Goal: Transaction & Acquisition: Download file/media

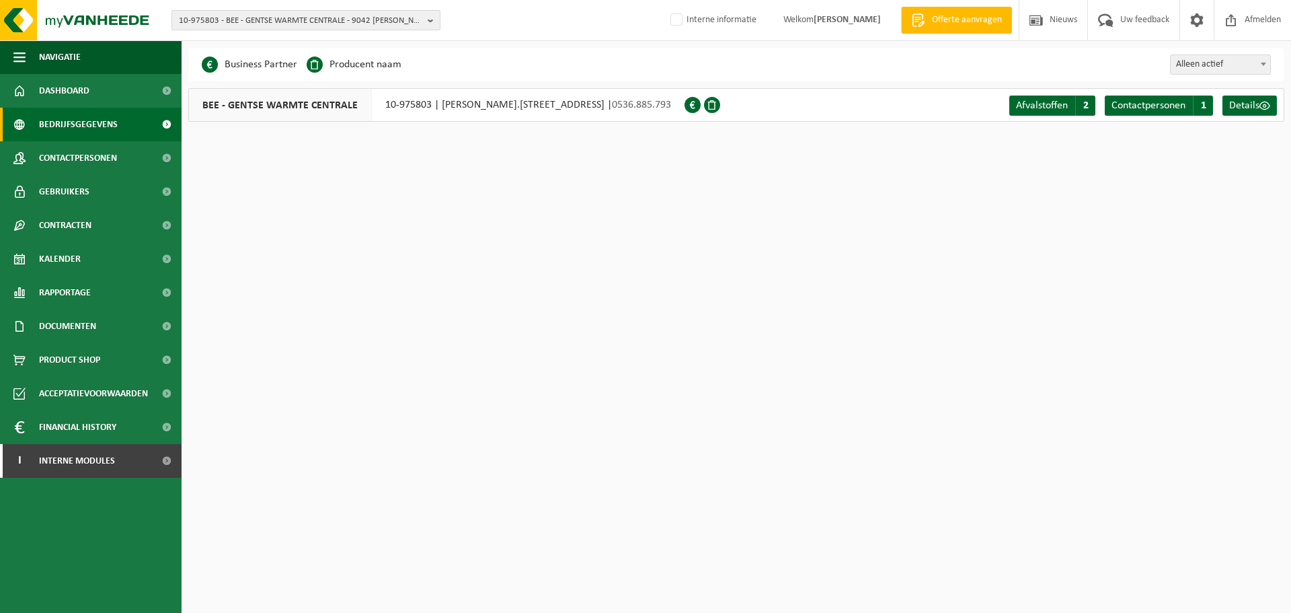
click at [218, 15] on span "10-975803 - BEE - GENTSE WARMTE CENTRALE - 9042 DESTELDONK, JOHN.F KENNEDYLAAN …" at bounding box center [300, 21] width 243 height 20
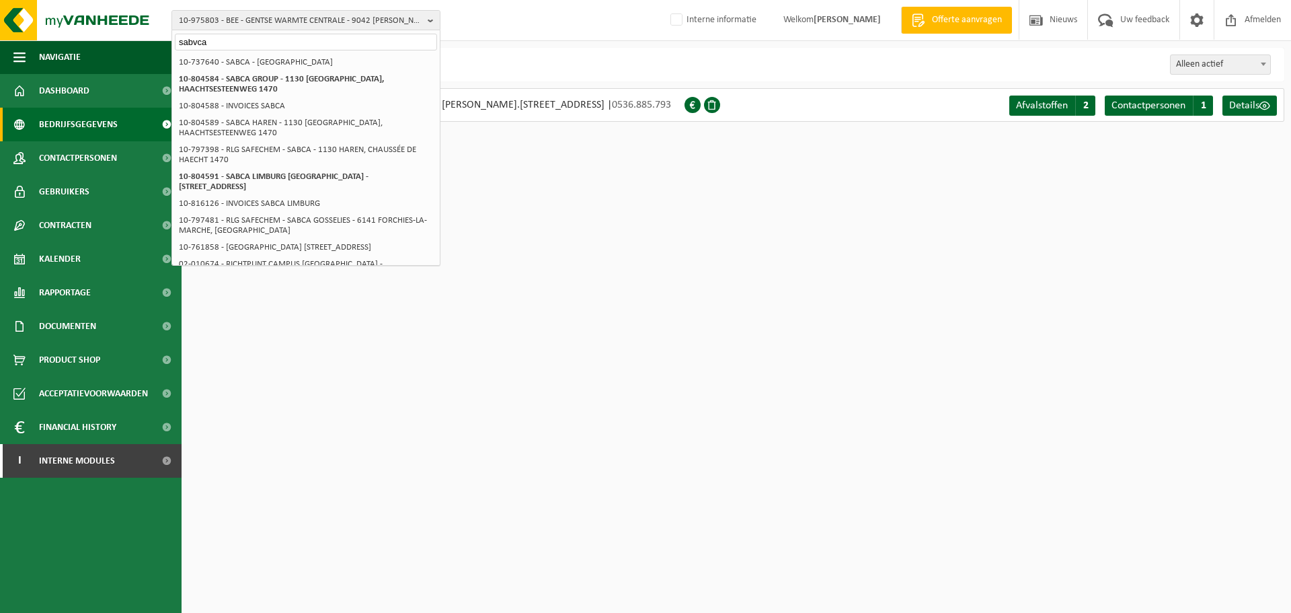
click at [580, 46] on div "Even geduld. Door de grote hoeveelheid gegevens duurt het laden even. Business …" at bounding box center [645, 67] width 1291 height 135
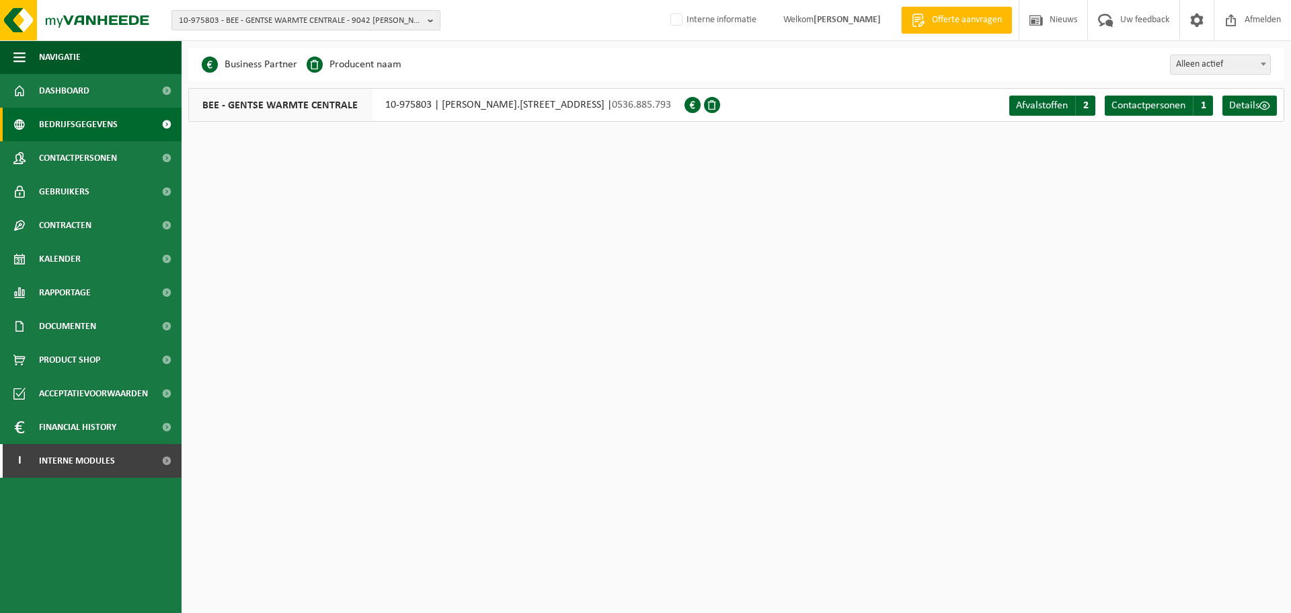
click at [340, 22] on span "10-975803 - BEE - GENTSE WARMTE CENTRALE - 9042 DESTELDONK, JOHN.F KENNEDYLAAN …" at bounding box center [300, 21] width 243 height 20
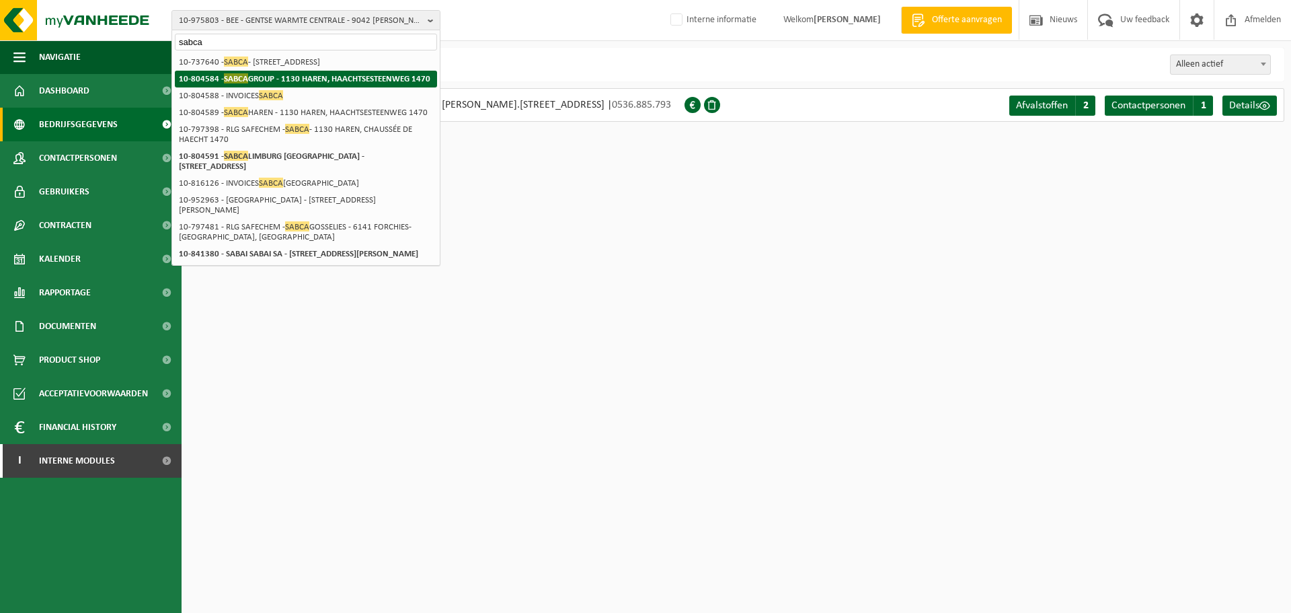
type input "sabca"
click at [284, 78] on strong "10-804584 - SABCA GROUP - 1130 HAREN, HAACHTSESTEENWEG 1470" at bounding box center [305, 78] width 252 height 10
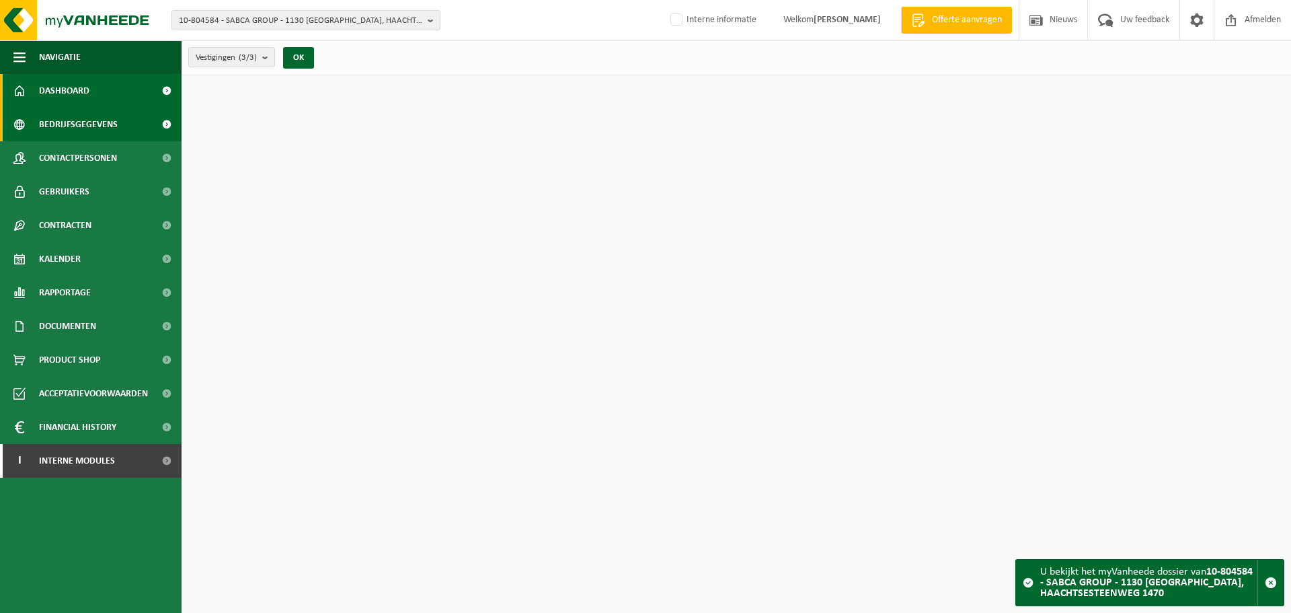
click at [69, 122] on span "Bedrijfsgegevens" at bounding box center [78, 125] width 79 height 34
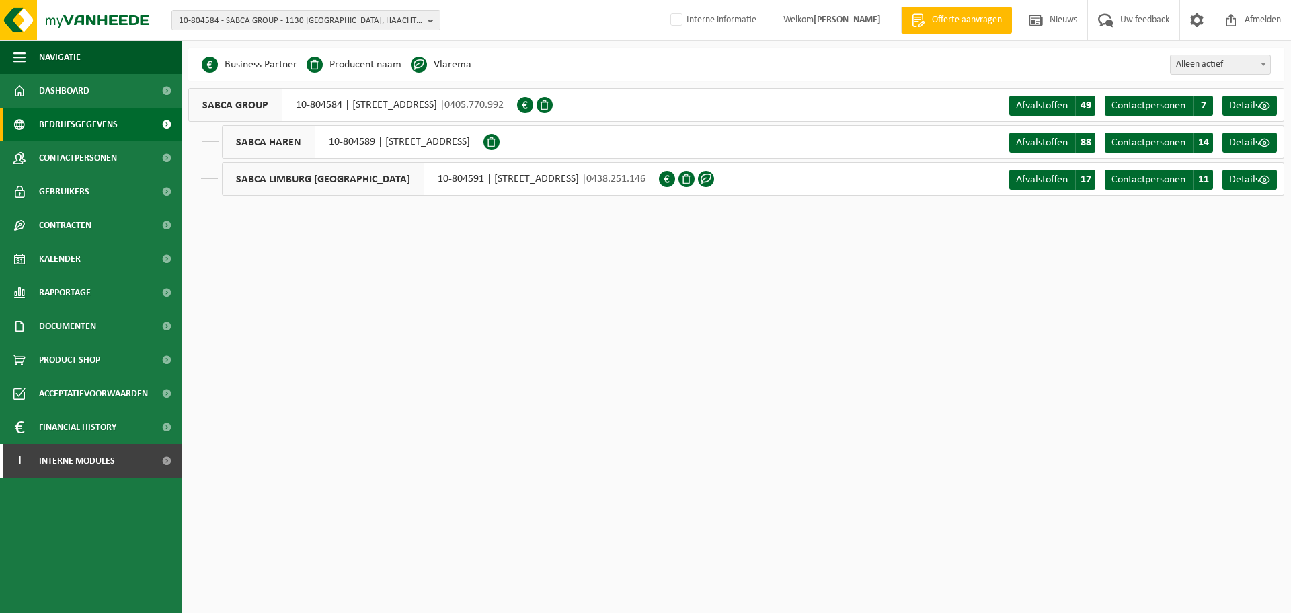
click at [525, 17] on div "10-804584 - SABCA GROUP - 1130 HAREN, HAACHTSESTEENWEG 1470 10-990351 - ORIZIO …" at bounding box center [645, 20] width 1291 height 41
click at [555, 22] on div "10-804584 - SABCA GROUP - 1130 HAREN, HAACHTSESTEENWEG 1470 10-990351 - ORIZIO …" at bounding box center [645, 20] width 1291 height 41
click at [292, 19] on span "10-804584 - SABCA GROUP - 1130 HAREN, HAACHTSESTEENWEG 1470" at bounding box center [300, 21] width 243 height 20
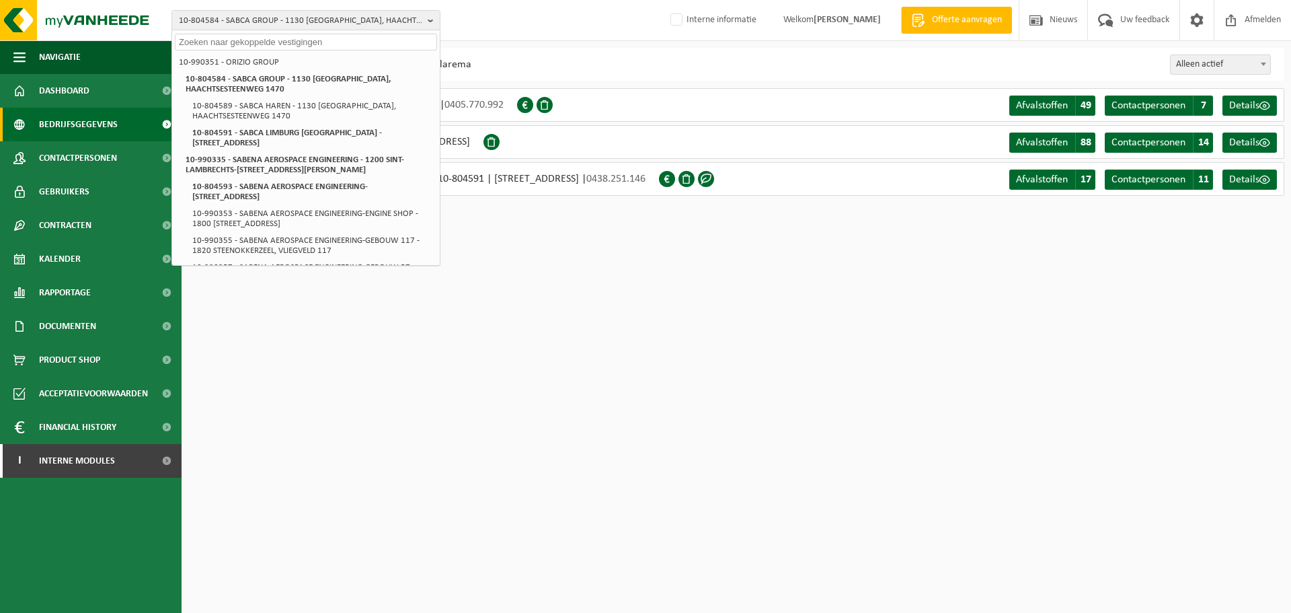
click at [506, 65] on div "Business Partner Producent naam Treatment Center Data Center Gearchiveerd Vlare…" at bounding box center [736, 65] width 1096 height 34
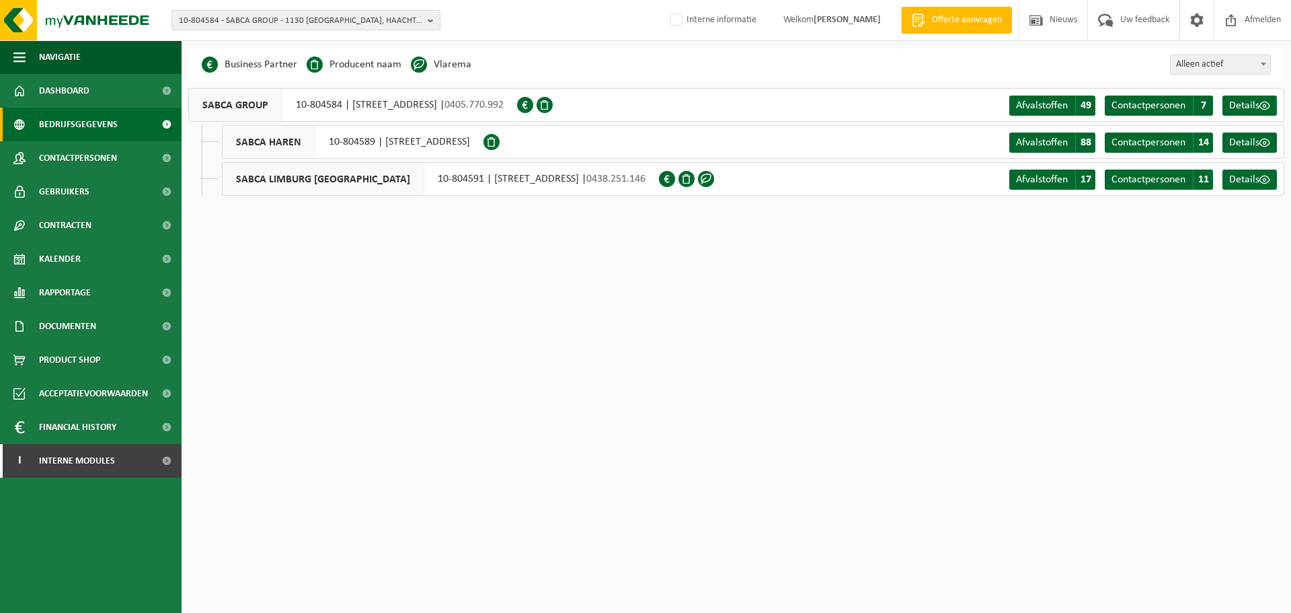
click at [408, 17] on span "10-804584 - SABCA GROUP - 1130 HAREN, HAACHTSESTEENWEG 1470" at bounding box center [300, 21] width 243 height 20
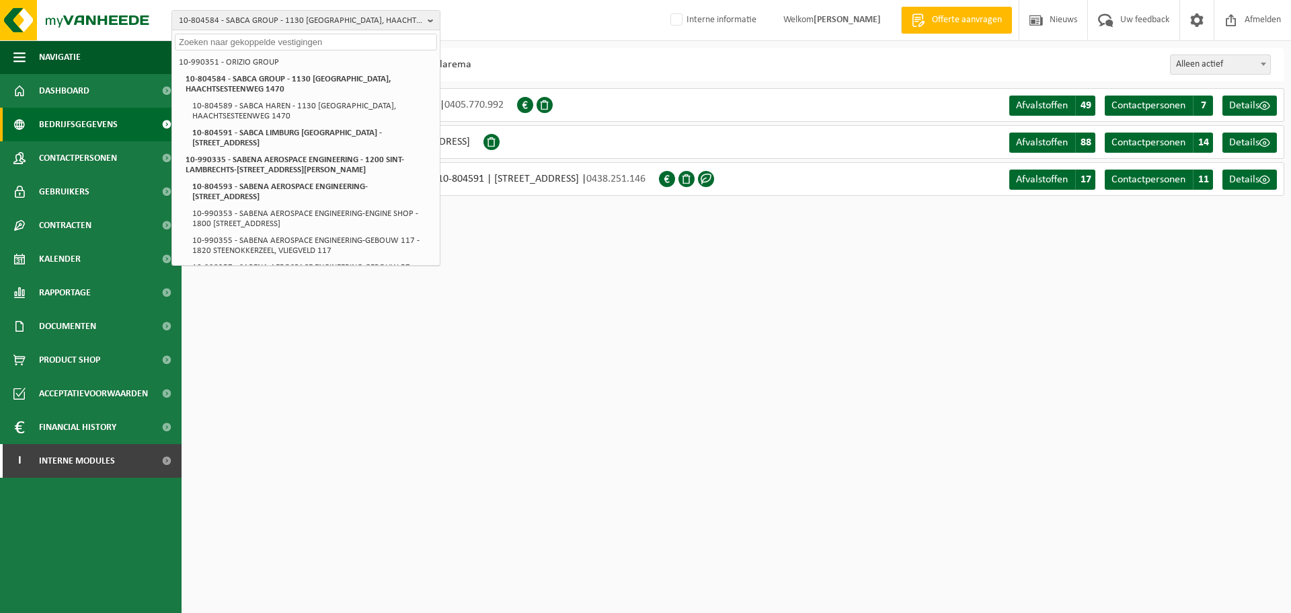
click at [521, 22] on div "10-804584 - SABCA GROUP - 1130 HAREN, HAACHTSESTEENWEG 1470 10-990351 - ORIZIO …" at bounding box center [645, 20] width 1291 height 41
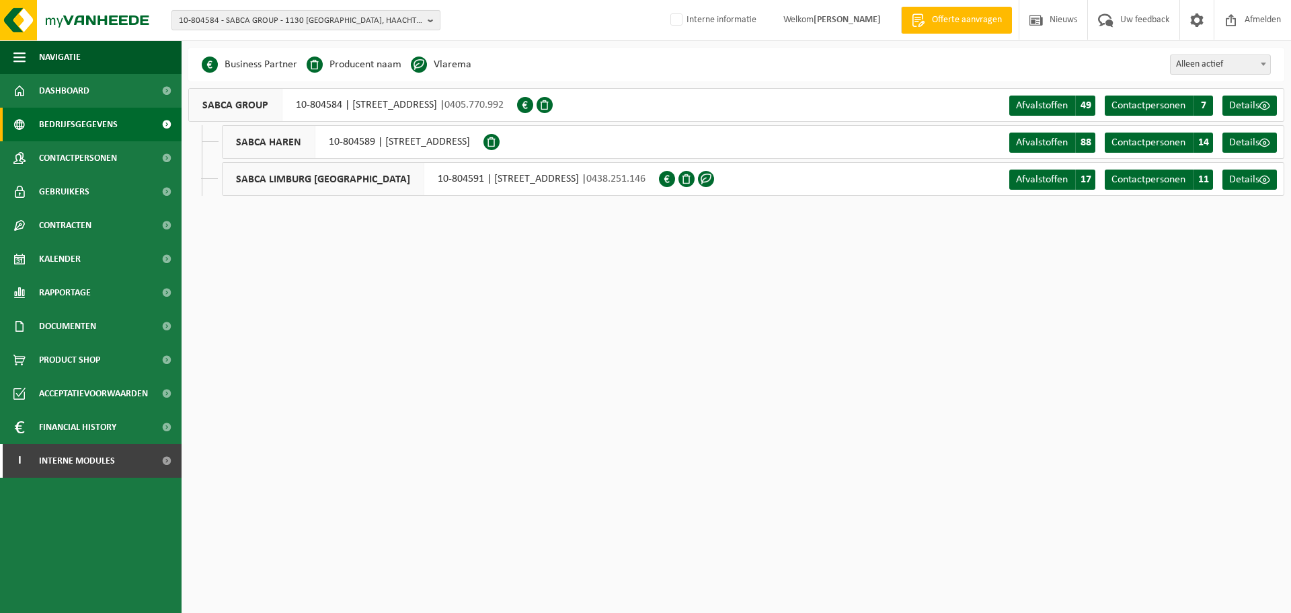
click at [356, 15] on span "10-804584 - SABCA GROUP - 1130 HAREN, HAACHTSESTEENWEG 1470" at bounding box center [300, 21] width 243 height 20
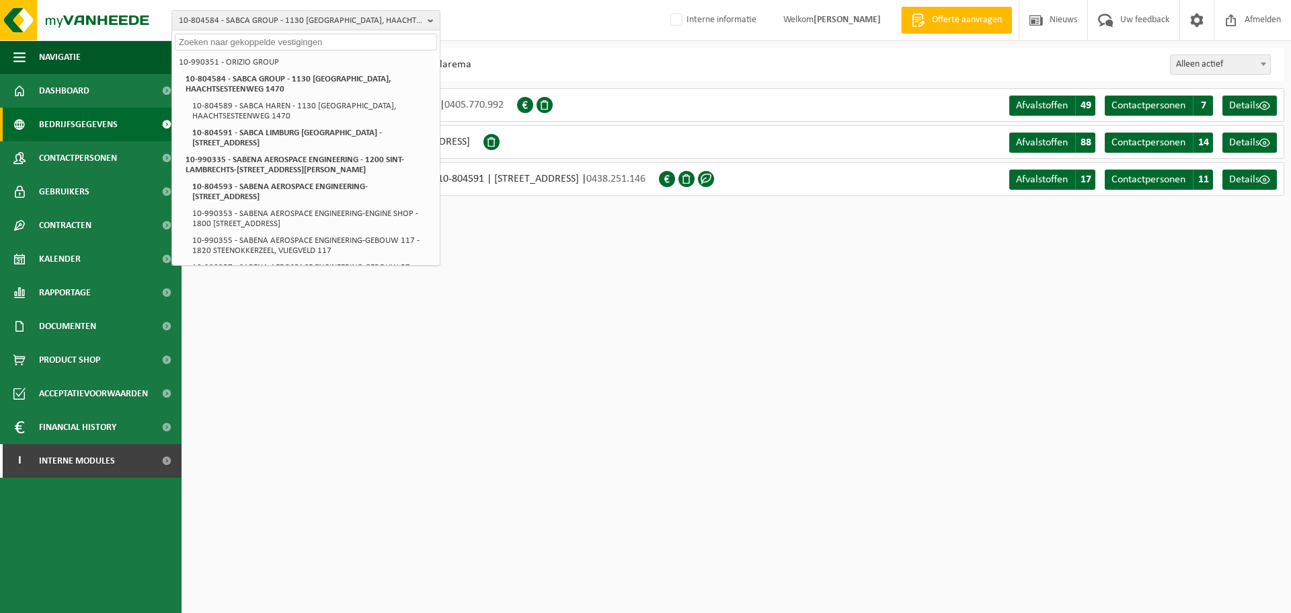
click at [538, 70] on div "Business Partner Producent naam Treatment Center Data Center Gearchiveerd Vlare…" at bounding box center [736, 65] width 1096 height 34
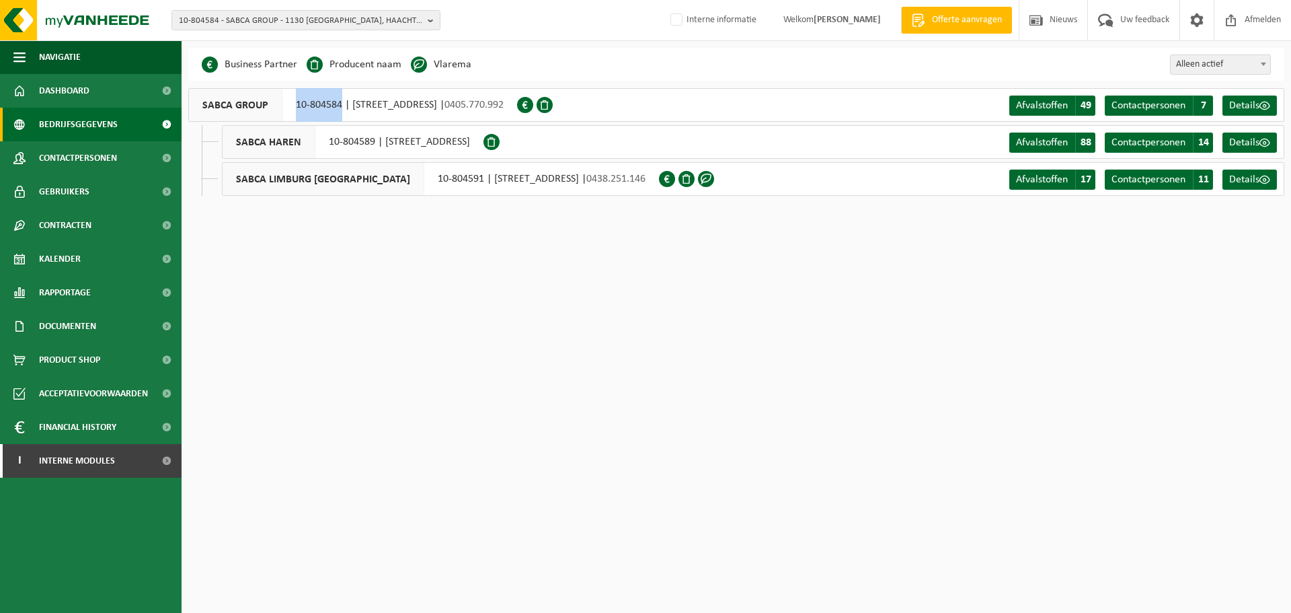
drag, startPoint x: 341, startPoint y: 105, endPoint x: 297, endPoint y: 109, distance: 44.6
click at [297, 109] on div "SABCA GROUP 10-804584 | HAACHTSESTEENWEG 1470, 1130 HAREN | 0405.770.992" at bounding box center [352, 105] width 329 height 34
copy div "10-804584"
drag, startPoint x: 375, startPoint y: 143, endPoint x: 330, endPoint y: 143, distance: 45.7
click at [330, 143] on div "SABCA HAREN 10-804589 | HAACHTSESTEENWEG 1470, 1130 HAREN" at bounding box center [353, 142] width 262 height 34
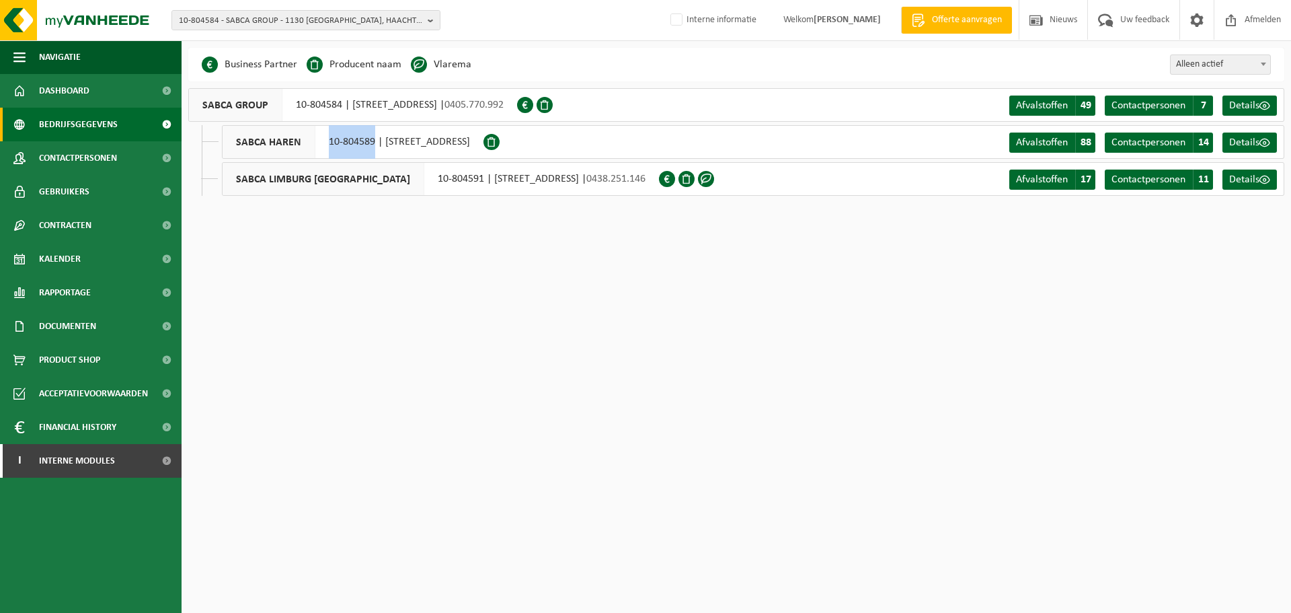
copy div "10-804589"
click at [552, 249] on html "10-804584 - SABCA GROUP - 1130 HAREN, HAACHTSESTEENWEG 1470 10-990351 - ORIZIO …" at bounding box center [645, 306] width 1291 height 613
drag, startPoint x: 400, startPoint y: 181, endPoint x: 348, endPoint y: 182, distance: 51.8
click at [348, 182] on div "SABCA LIMBURG NV 10-804591 | DELLESTRAAT 54, 3560 LUMMEN | 0438.251.146" at bounding box center [440, 179] width 437 height 34
copy div "10-804591"
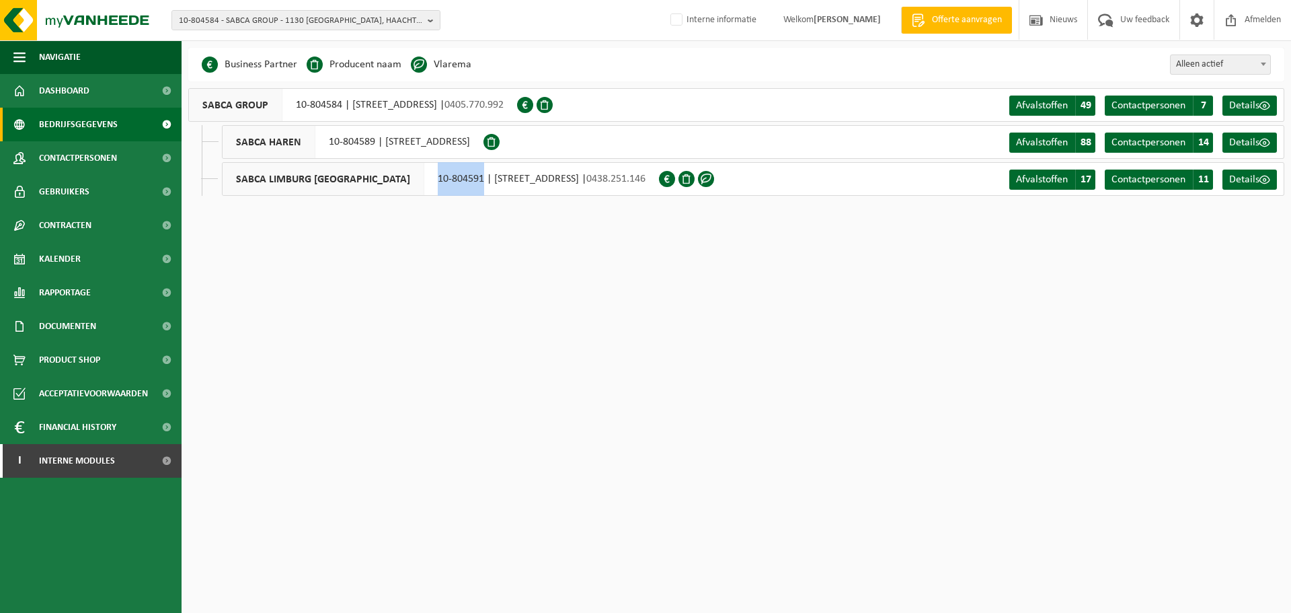
copy div "10-804591"
drag, startPoint x: 373, startPoint y: 141, endPoint x: 330, endPoint y: 141, distance: 43.7
click at [330, 141] on div "SABCA HAREN 10-804589 | HAACHTSESTEENWEG 1470, 1130 HAREN" at bounding box center [353, 142] width 262 height 34
copy div "10-804589"
drag, startPoint x: 345, startPoint y: 106, endPoint x: 297, endPoint y: 106, distance: 48.4
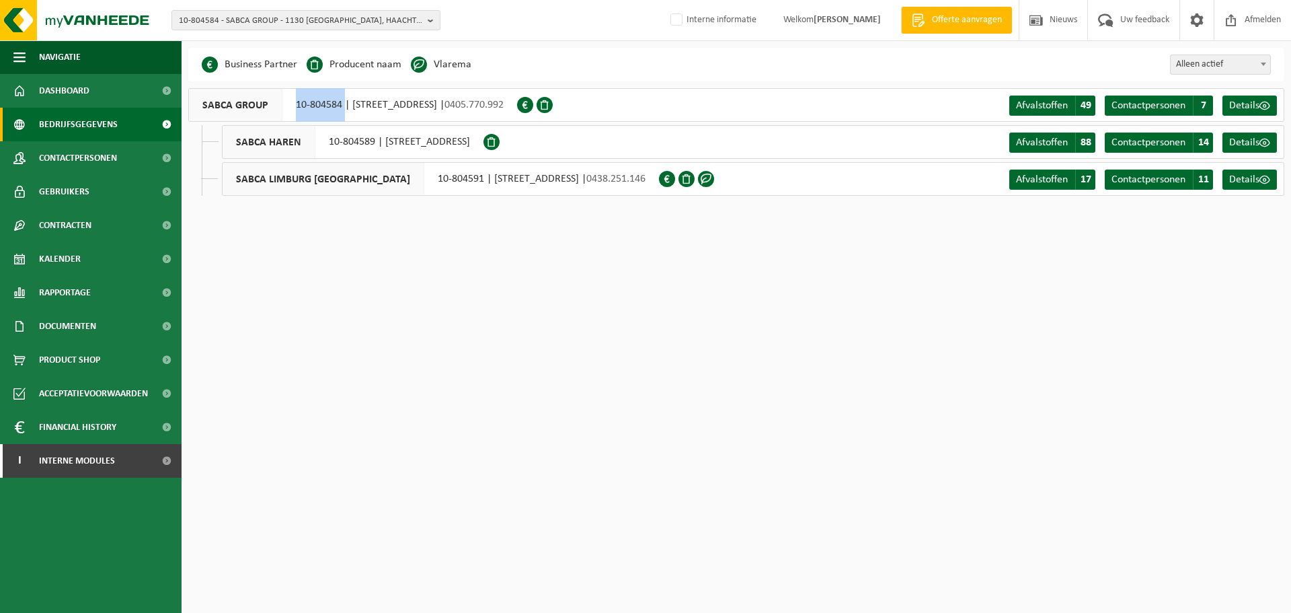
click at [297, 106] on div "SABCA GROUP 10-804584 | HAACHTSESTEENWEG 1470, 1130 HAREN | 0405.770.992" at bounding box center [352, 105] width 329 height 34
copy div "10-804584"
click at [394, 181] on div "SABCA LIMBURG NV 10-804591 | DELLESTRAAT 54, 3560 LUMMEN | 0438.251.146" at bounding box center [440, 179] width 437 height 34
drag, startPoint x: 398, startPoint y: 182, endPoint x: 363, endPoint y: 182, distance: 35.0
click at [363, 182] on div "SABCA LIMBURG NV 10-804591 | DELLESTRAAT 54, 3560 LUMMEN | 0438.251.146" at bounding box center [440, 179] width 437 height 34
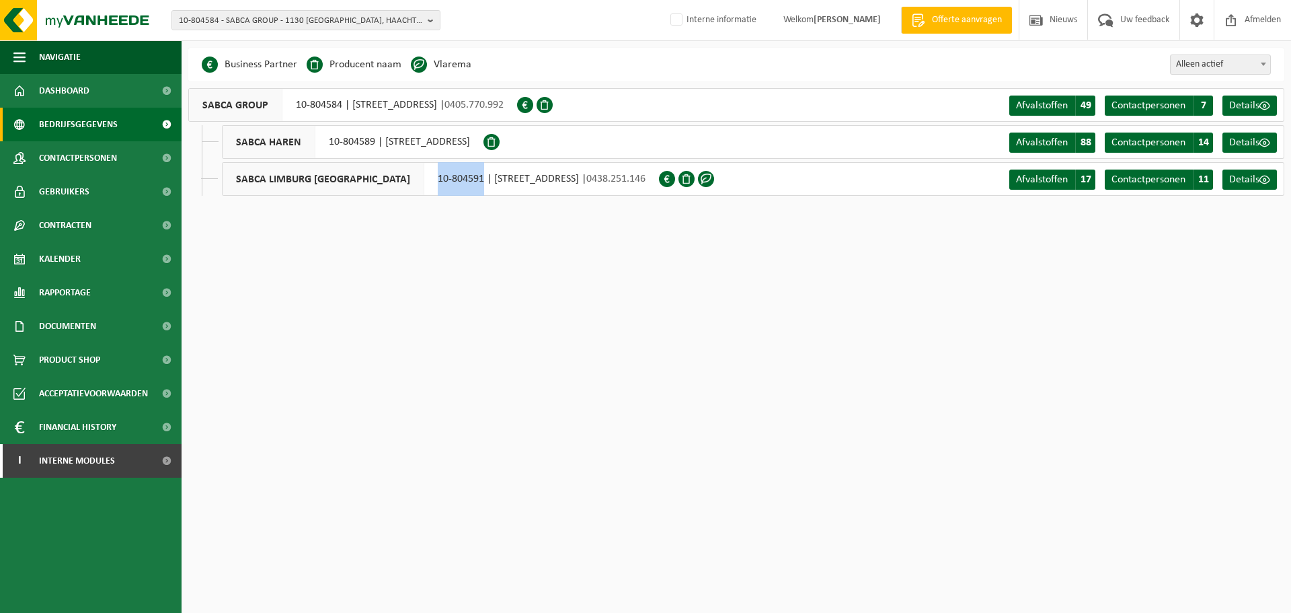
drag, startPoint x: 399, startPoint y: 179, endPoint x: 355, endPoint y: 183, distance: 44.6
click at [355, 183] on div "SABCA LIMBURG NV 10-804591 | DELLESTRAAT 54, 3560 LUMMEN | 0438.251.146" at bounding box center [440, 179] width 437 height 34
copy div "10-804591"
drag, startPoint x: 340, startPoint y: 104, endPoint x: 297, endPoint y: 109, distance: 44.0
click at [297, 109] on div "SABCA GROUP 10-804584 | HAACHTSESTEENWEG 1470, 1130 HAREN | 0405.770.992" at bounding box center [352, 105] width 329 height 34
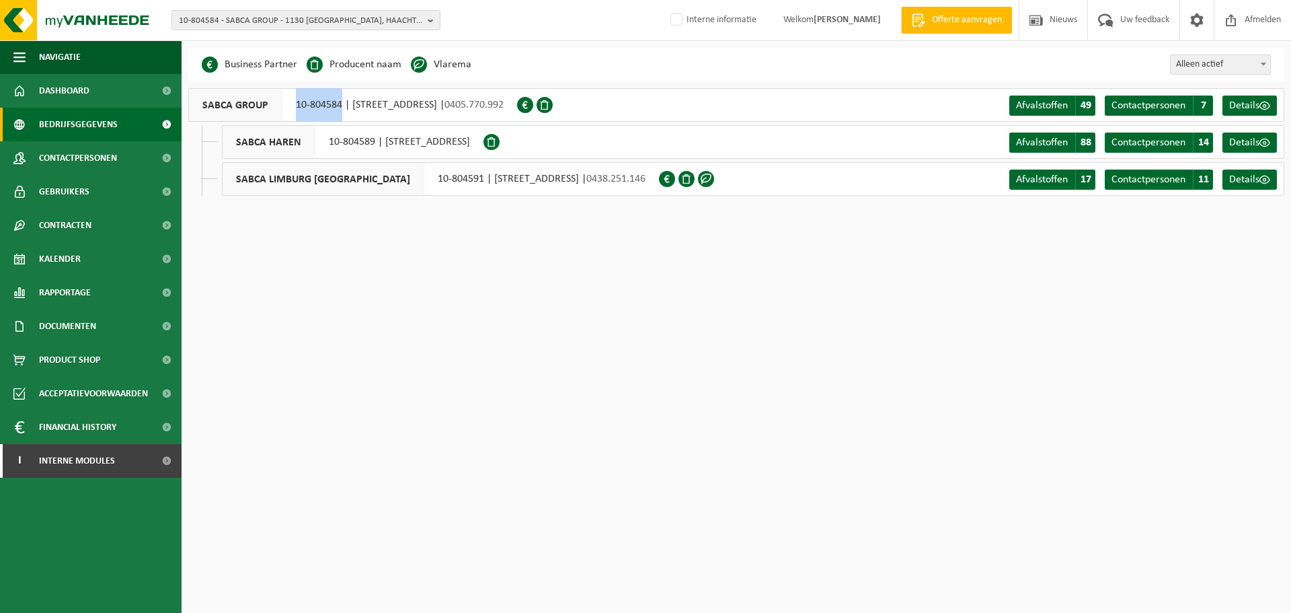
copy div "10-804584"
click at [726, 334] on html "10-804584 - SABCA GROUP - 1130 HAREN, HAACHTSESTEENWEG 1470 10-990351 - ORIZIO …" at bounding box center [645, 306] width 1291 height 613
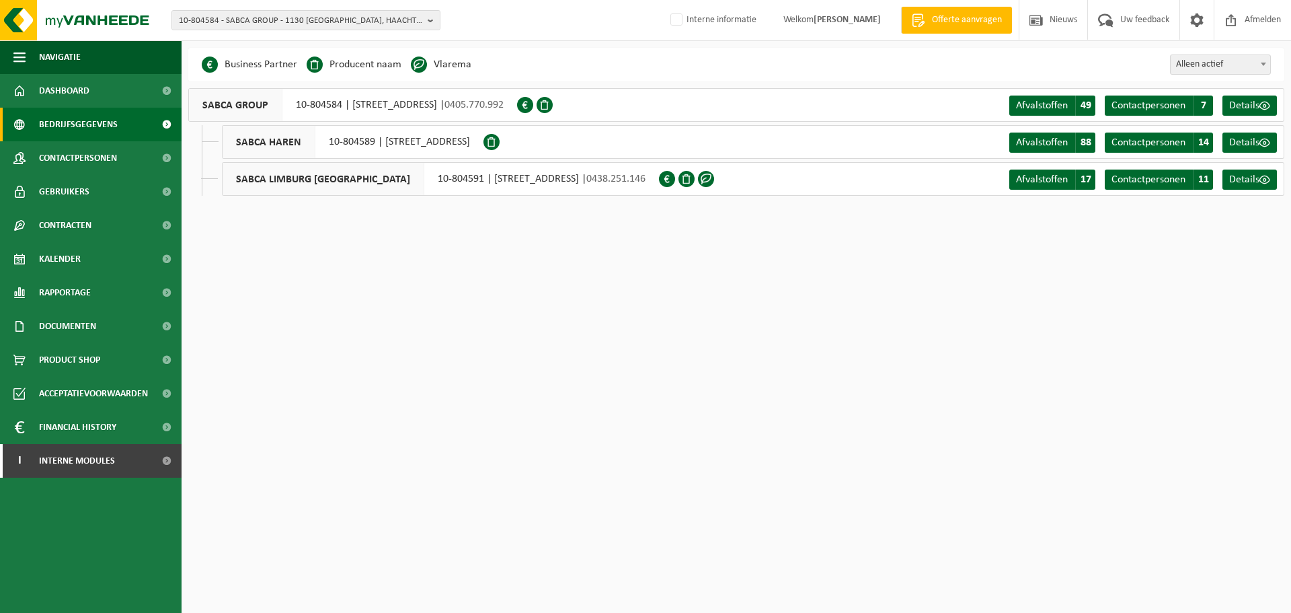
click at [732, 257] on html "10-804584 - SABCA GROUP - 1130 HAREN, HAACHTSESTEENWEG 1470 10-990351 - ORIZIO …" at bounding box center [645, 306] width 1291 height 613
click at [689, 371] on html "10-804584 - SABCA GROUP - 1130 HAREN, HAACHTSESTEENWEG 1470 10-990351 - ORIZIO …" at bounding box center [645, 306] width 1291 height 613
click at [334, 21] on span "10-804584 - SABCA GROUP - 1130 HAREN, HAACHTSESTEENWEG 1470" at bounding box center [300, 21] width 243 height 20
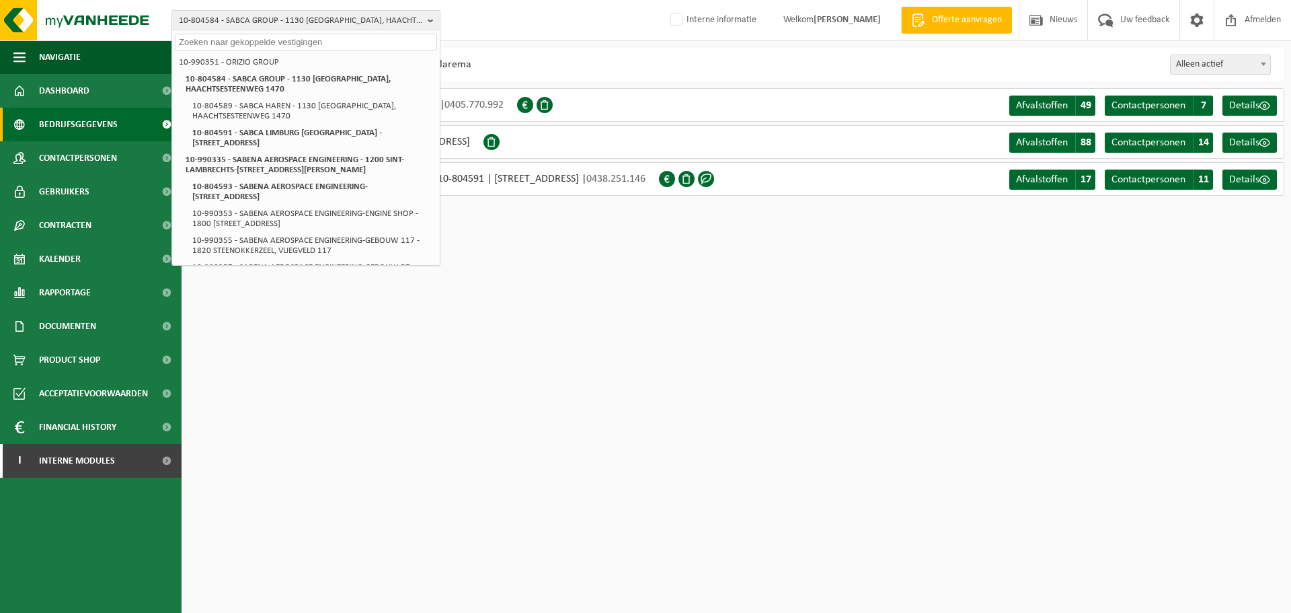
paste input "10-745345"
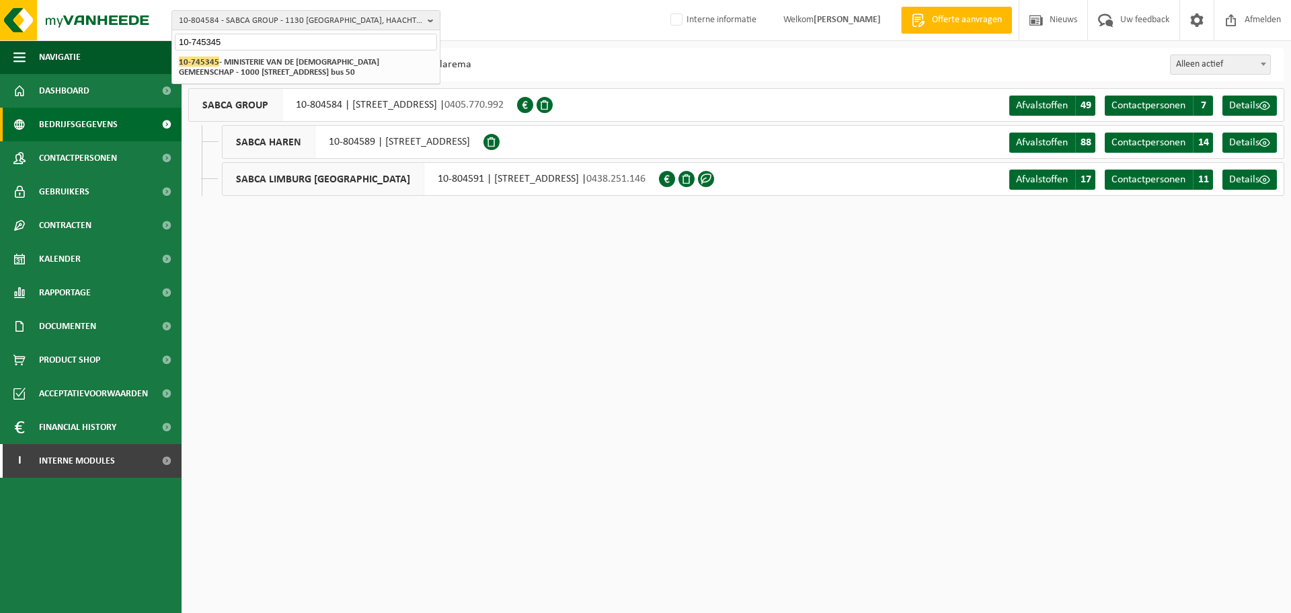
click at [279, 42] on input "10-745345" at bounding box center [306, 42] width 262 height 17
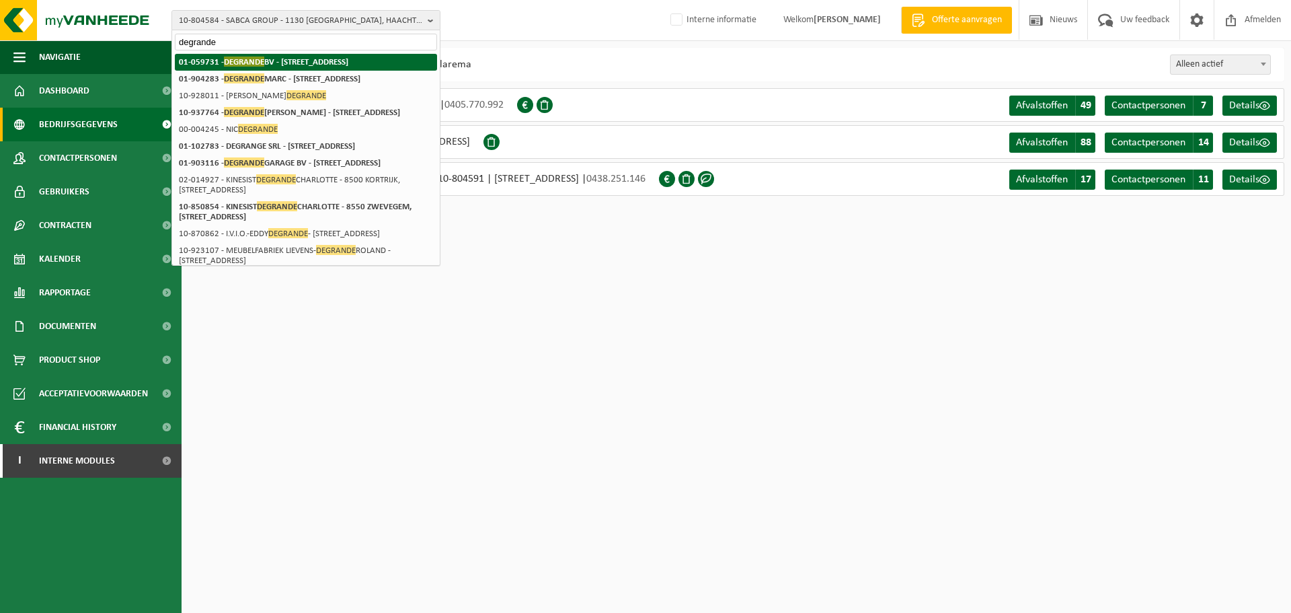
type input "degrande"
click at [270, 67] on strong "01-059731 - DEGRANDE BV - 8510 BELLEGEM, DOORNIKSERIJKSWEG 117" at bounding box center [263, 61] width 169 height 10
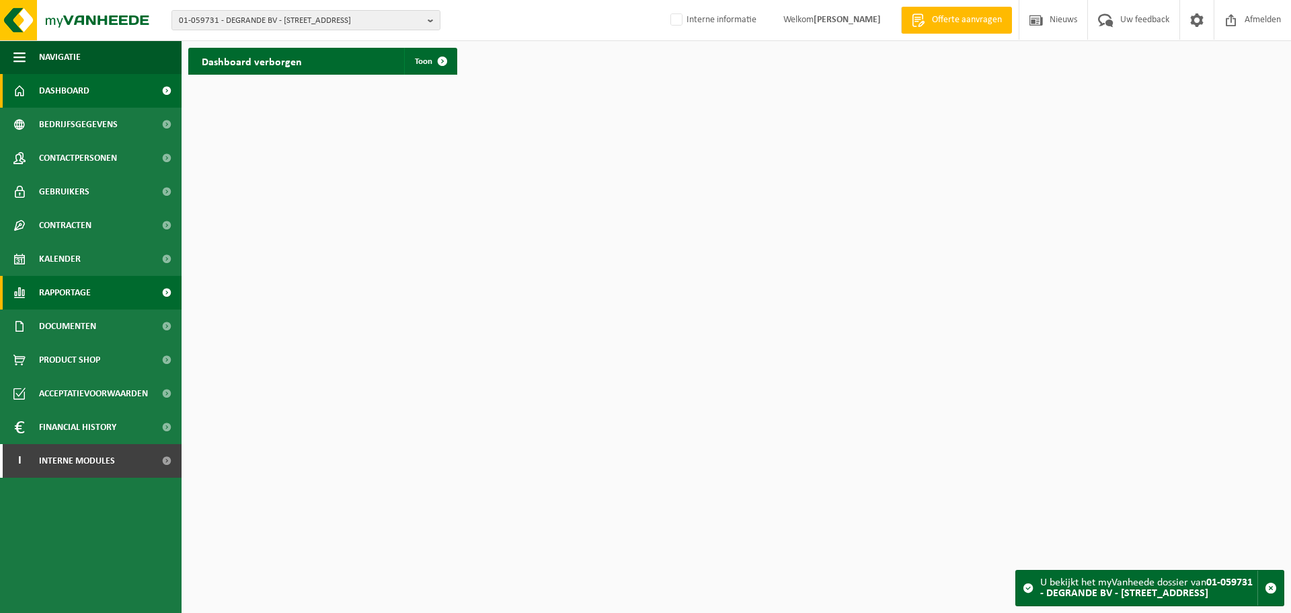
click at [65, 296] on span "Rapportage" at bounding box center [65, 293] width 52 height 34
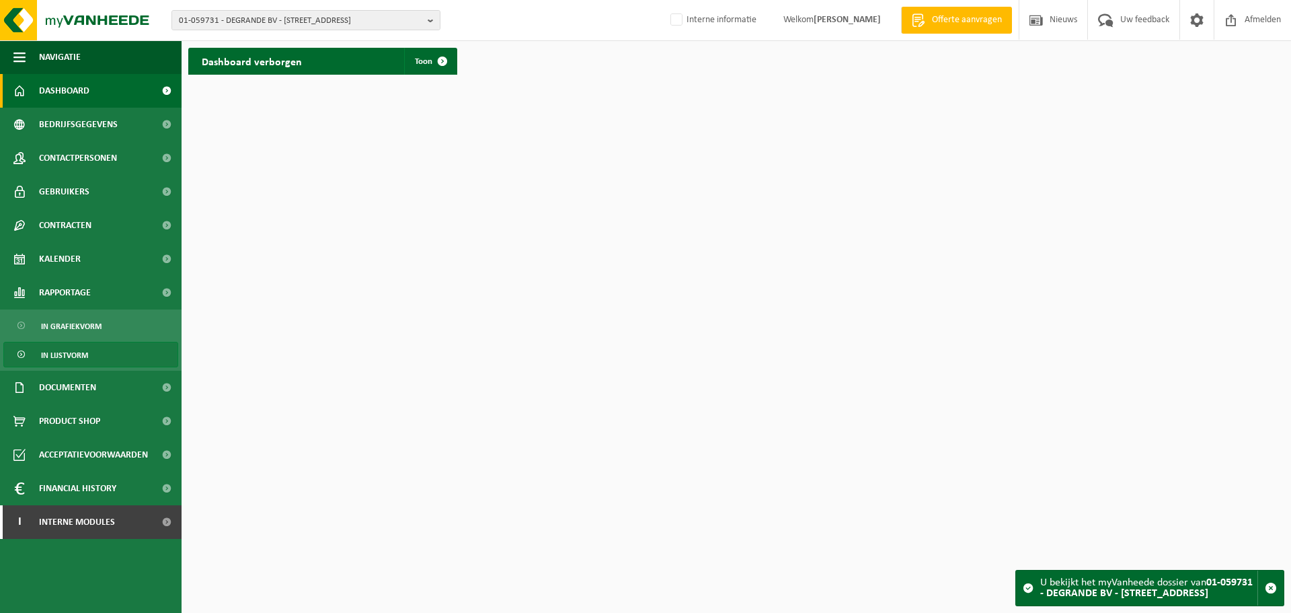
click at [71, 356] on span "In lijstvorm" at bounding box center [64, 355] width 47 height 26
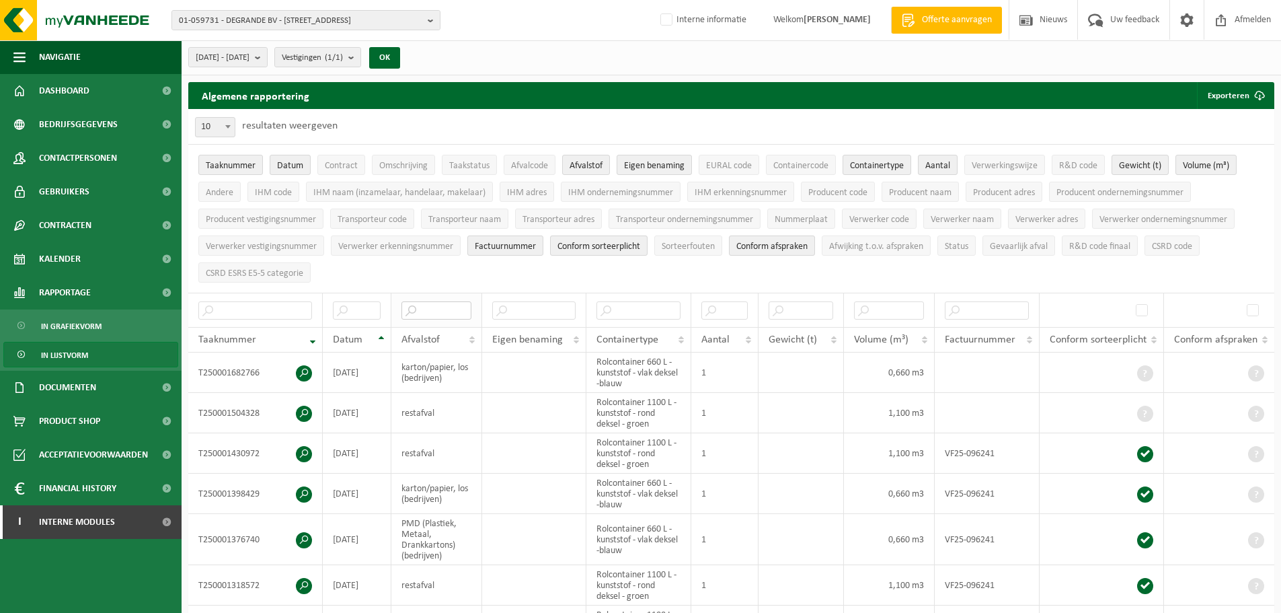
click at [463, 301] on input "text" at bounding box center [436, 310] width 70 height 18
type input "c"
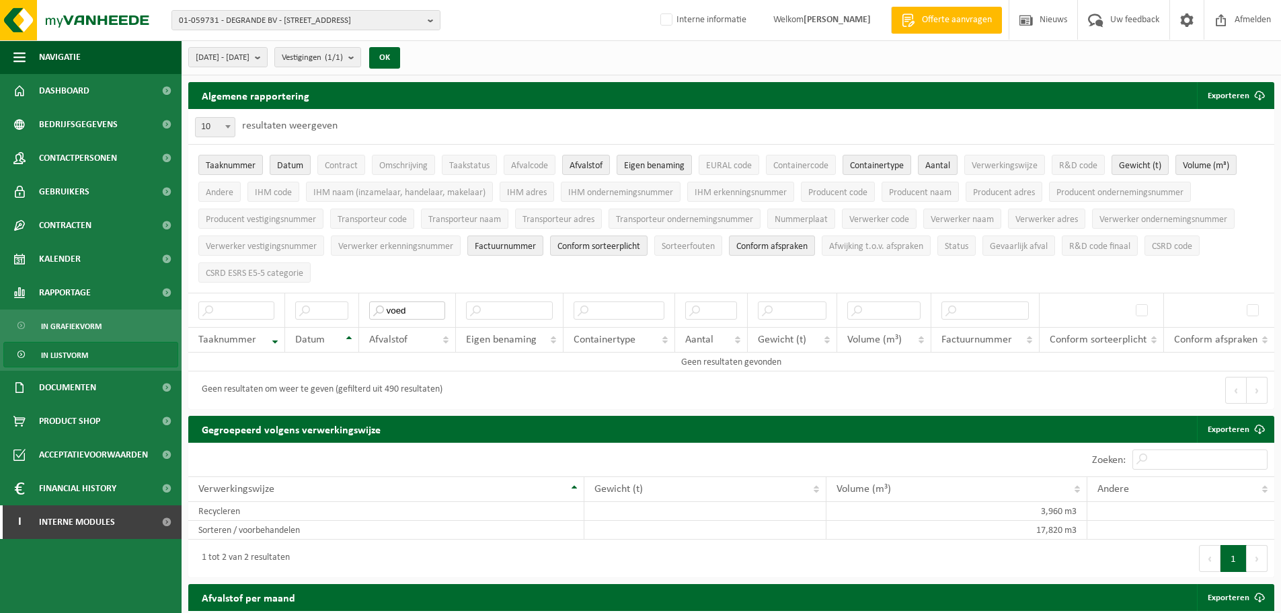
type input "voed"
click at [355, 254] on li "Verwerker erkenningsnummer" at bounding box center [396, 245] width 137 height 27
click at [332, 22] on span "01-059731 - DEGRANDE BV - 8510 BELLEGEM, DOORNIKSERIJKSWEG 117" at bounding box center [300, 21] width 243 height 20
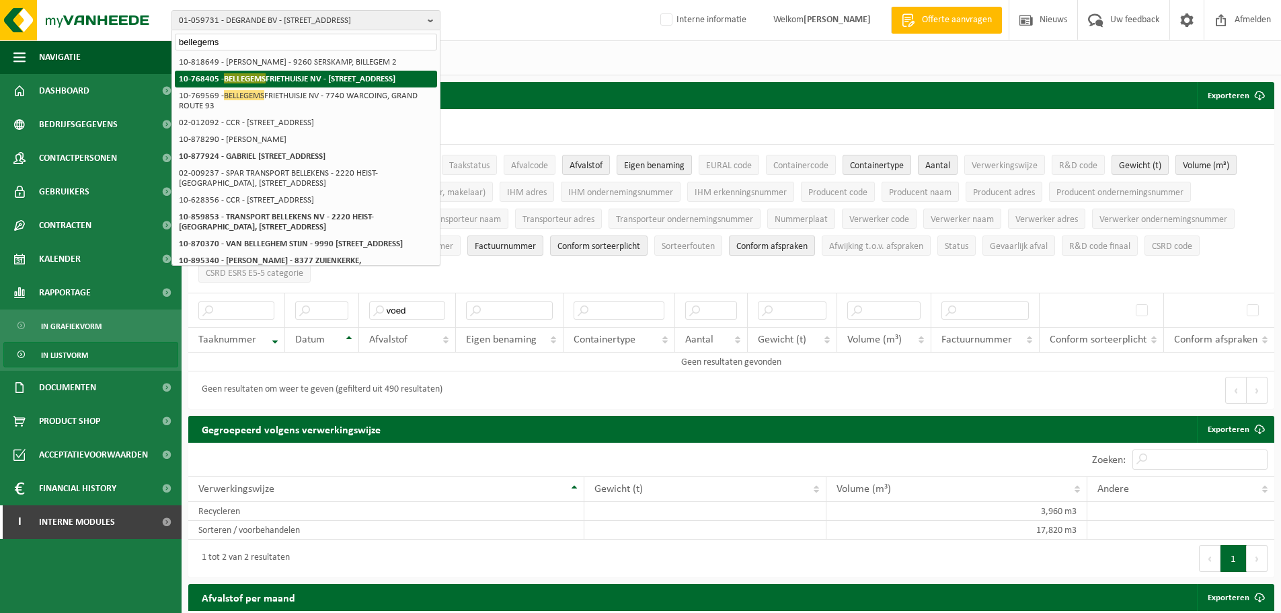
type input "bellegems"
click at [305, 81] on strong "10-768405 - BELLEGEMS FRIETHUISJE NV - 8510 BELLEGEM, DOORNIKSERIJKSWEG 134" at bounding box center [287, 78] width 217 height 10
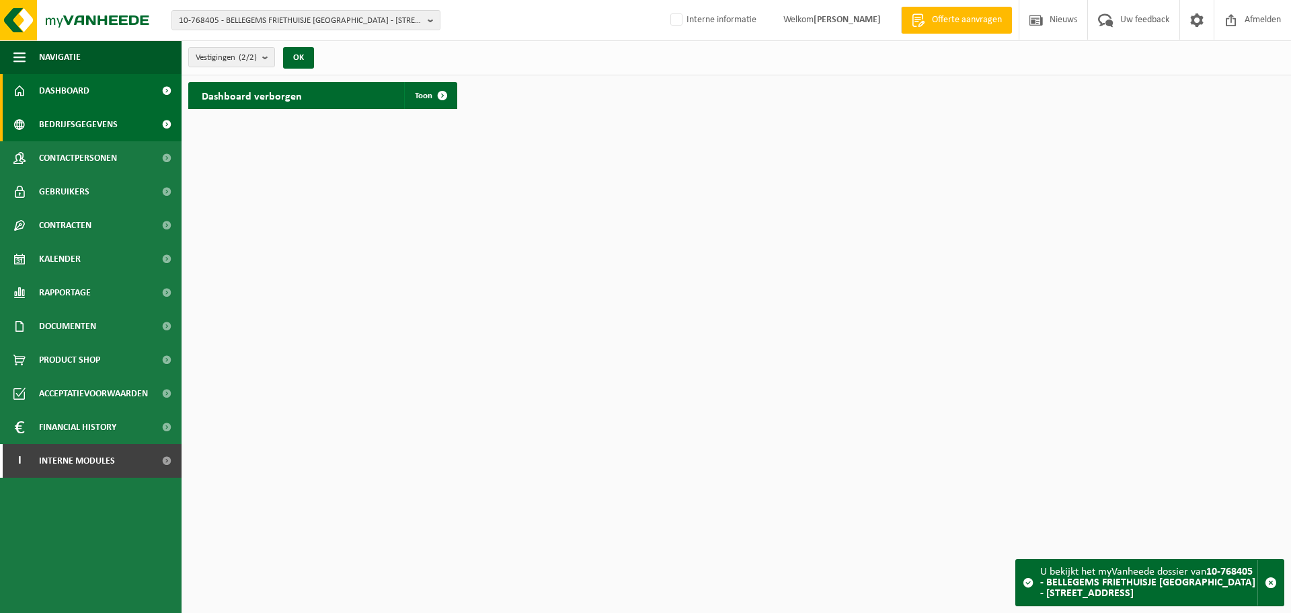
click at [112, 116] on span "Bedrijfsgegevens" at bounding box center [78, 125] width 79 height 34
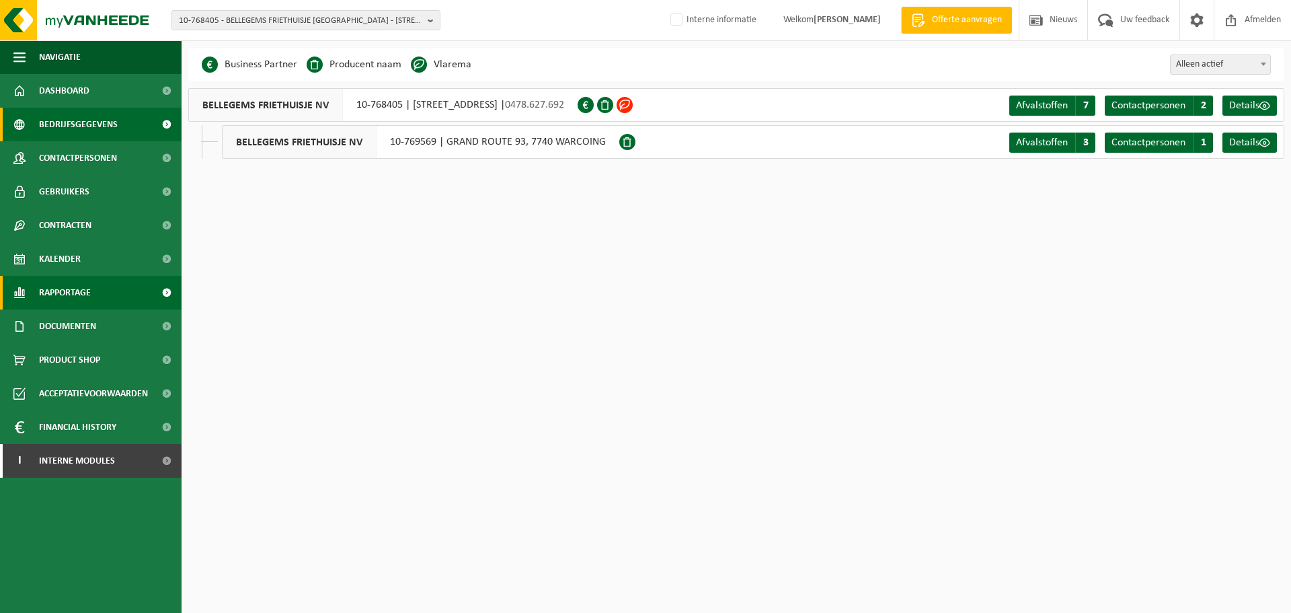
click at [61, 295] on span "Rapportage" at bounding box center [65, 293] width 52 height 34
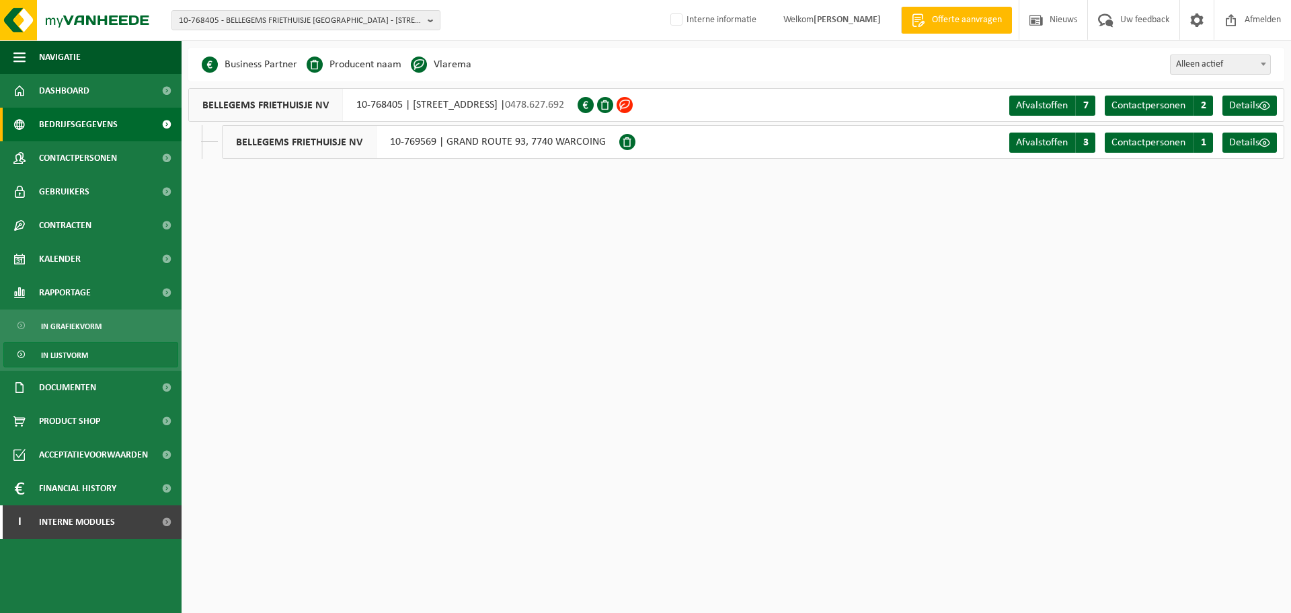
click at [74, 349] on span "In lijstvorm" at bounding box center [64, 355] width 47 height 26
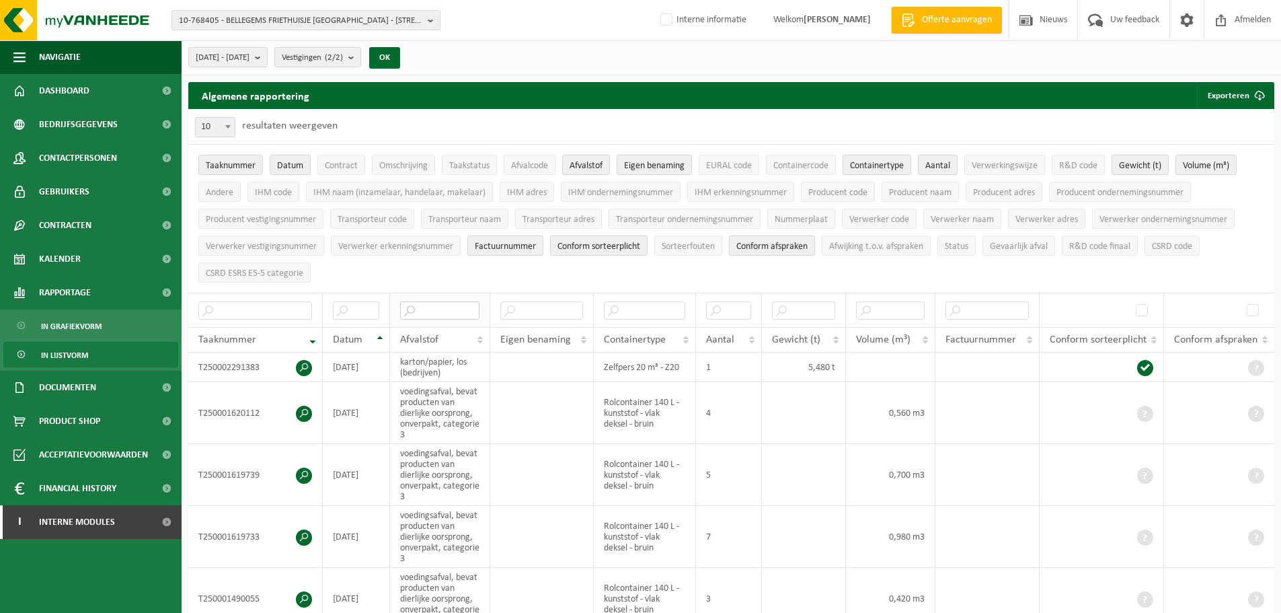
click at [419, 311] on input "text" at bounding box center [439, 310] width 79 height 18
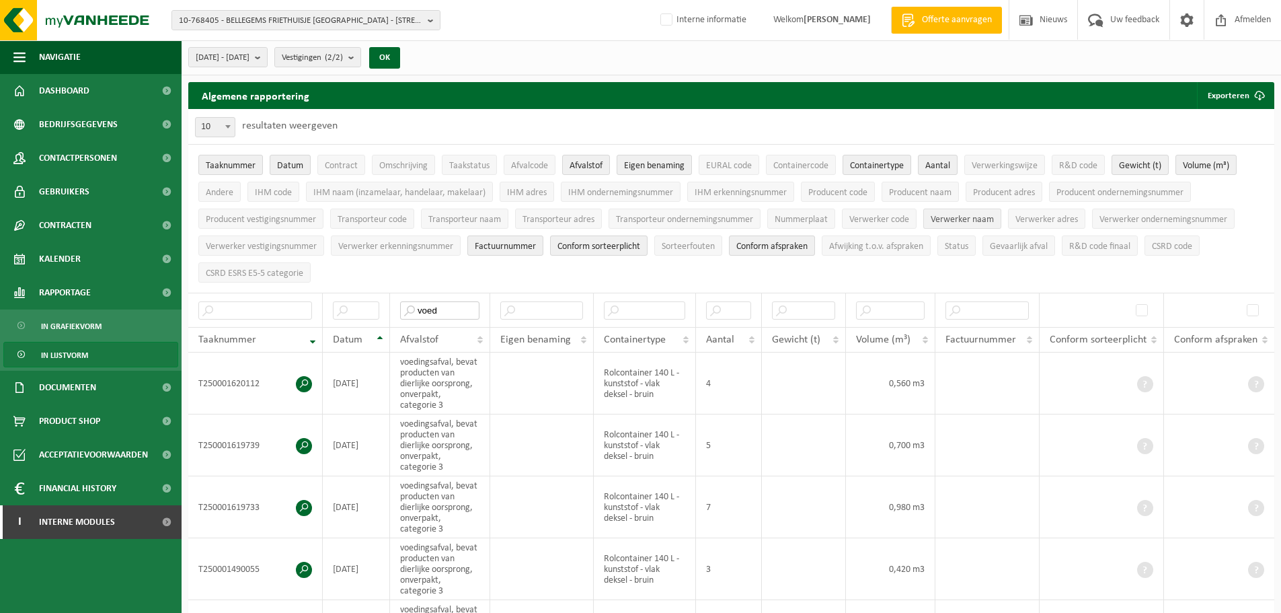
type input "voed"
click at [994, 220] on span "Verwerker naam" at bounding box center [962, 220] width 63 height 10
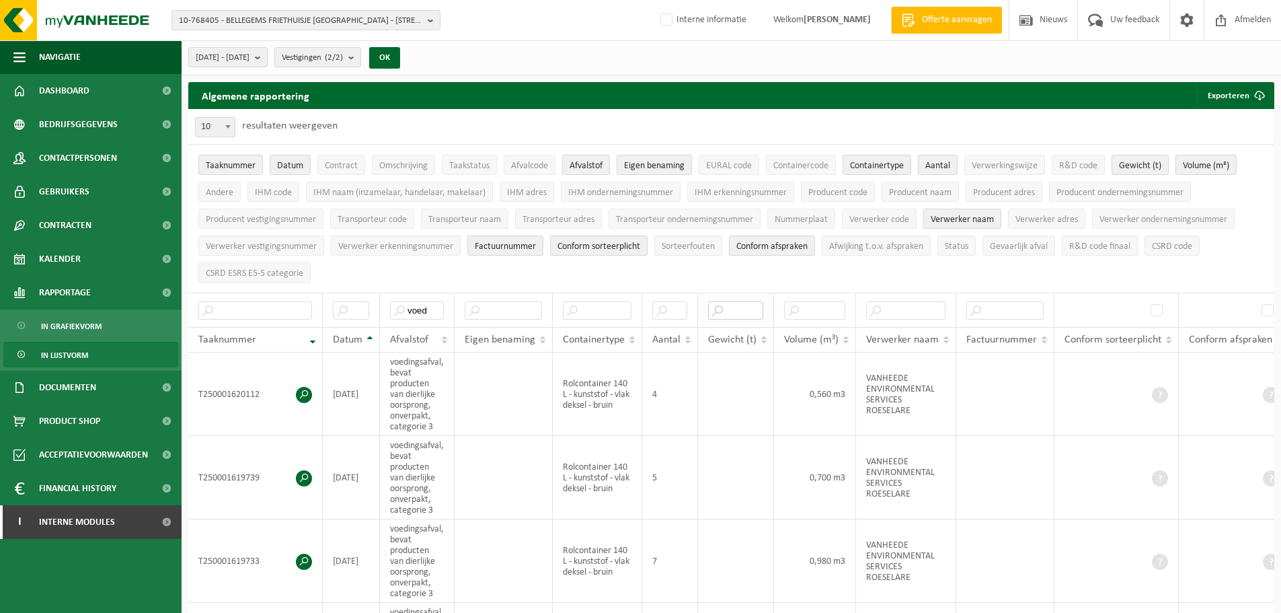
click at [742, 311] on input "text" at bounding box center [735, 310] width 55 height 18
click at [855, 84] on div "Algemene rapportering Exporteren Enkel mijn selectie Alle beschikbare kolommen" at bounding box center [731, 95] width 1086 height 27
click at [1111, 92] on div "Algemene rapportering Exporteren Enkel mijn selectie Alle beschikbare kolommen" at bounding box center [731, 95] width 1086 height 27
click at [385, 17] on span "10-768405 - BELLEGEMS FRIETHUISJE NV - 8510 BELLEGEM, DOORNIKSERIJKSWEG 134" at bounding box center [300, 21] width 243 height 20
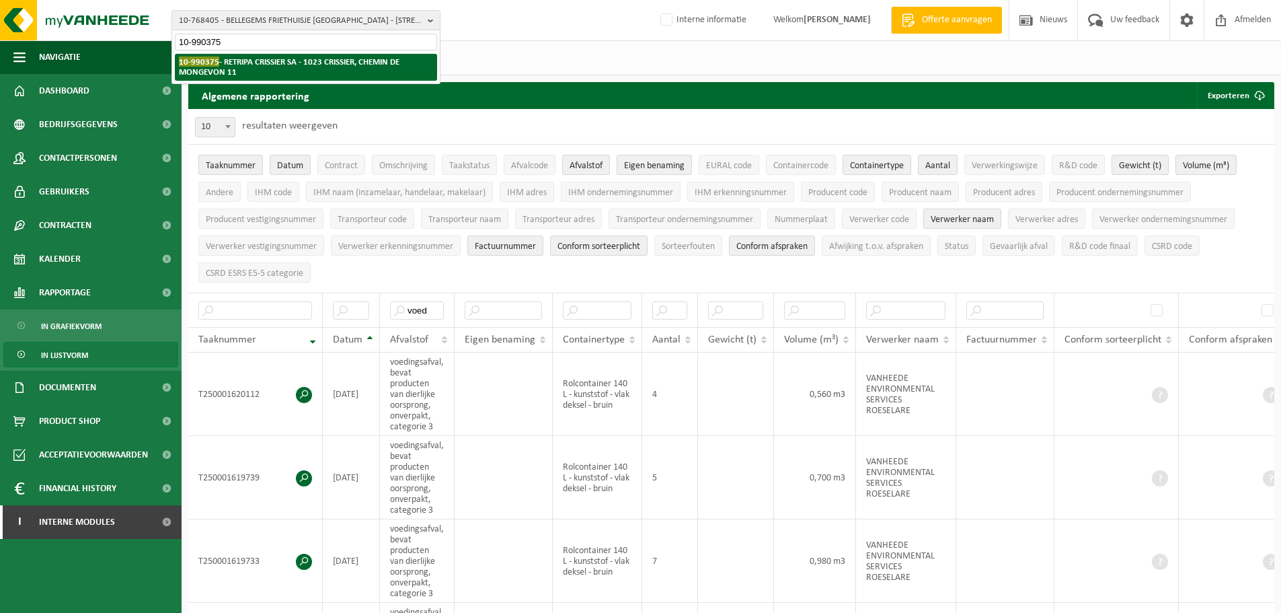
type input "10-990375"
click at [311, 63] on strong "10-990375 - RETRIPA CRISSIER SA - 1023 CRISSIER, CHEMIN DE MONGEVON 11" at bounding box center [289, 66] width 221 height 20
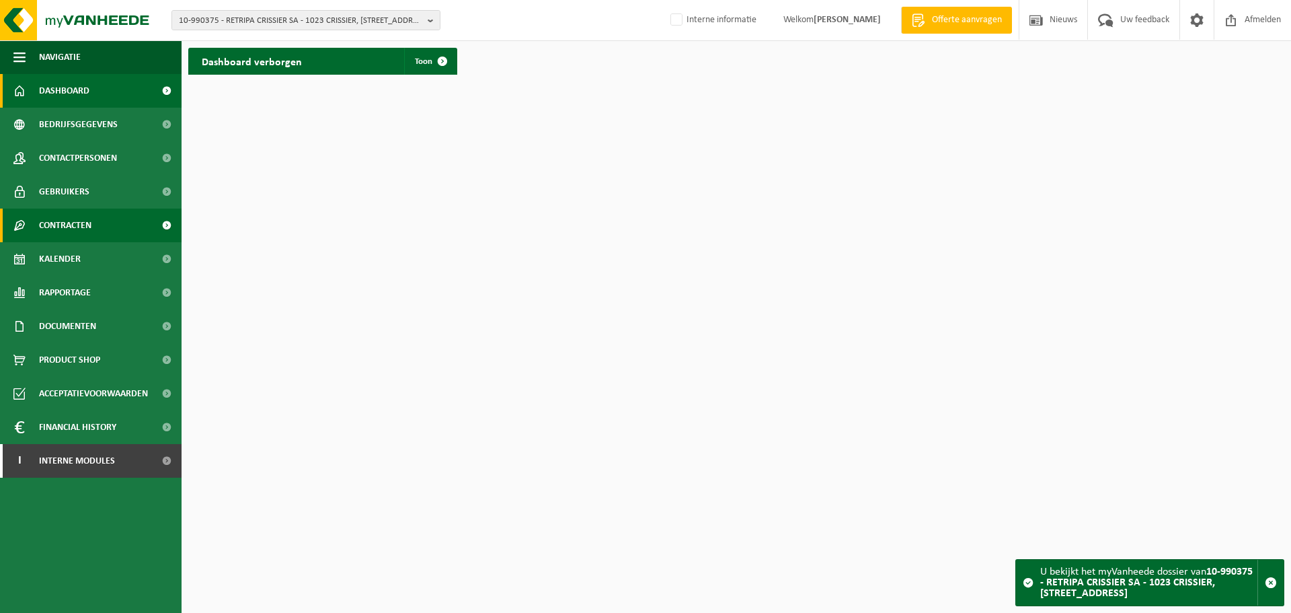
click at [98, 228] on link "Contracten" at bounding box center [91, 225] width 182 height 34
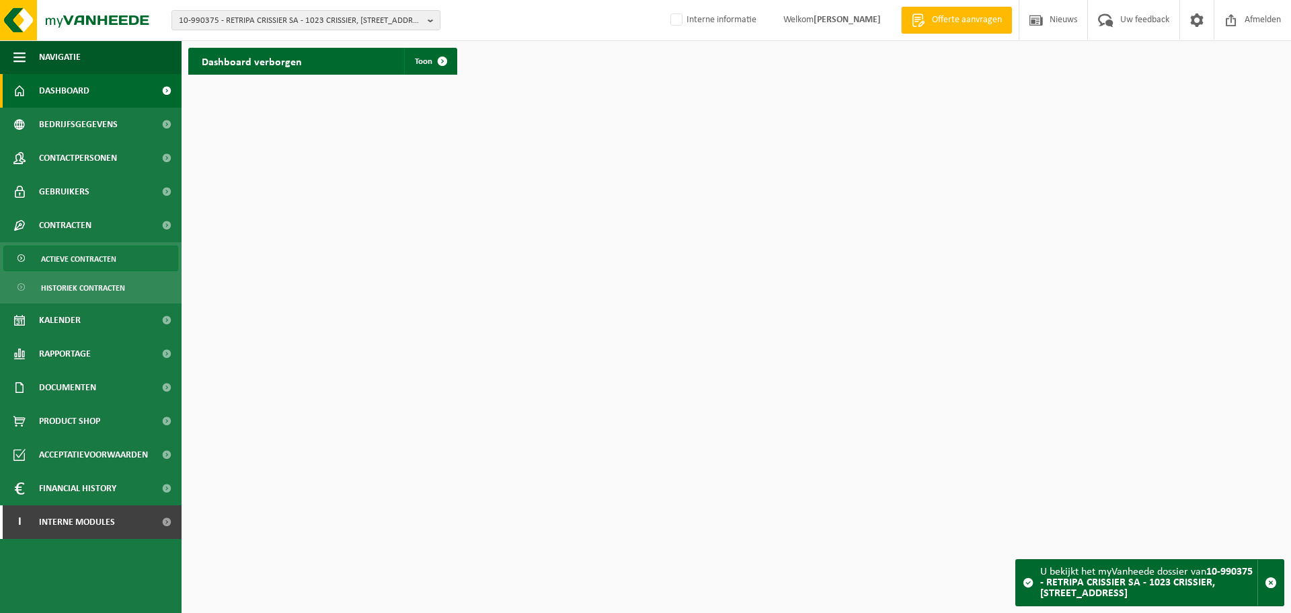
click at [91, 265] on span "Actieve contracten" at bounding box center [78, 259] width 75 height 26
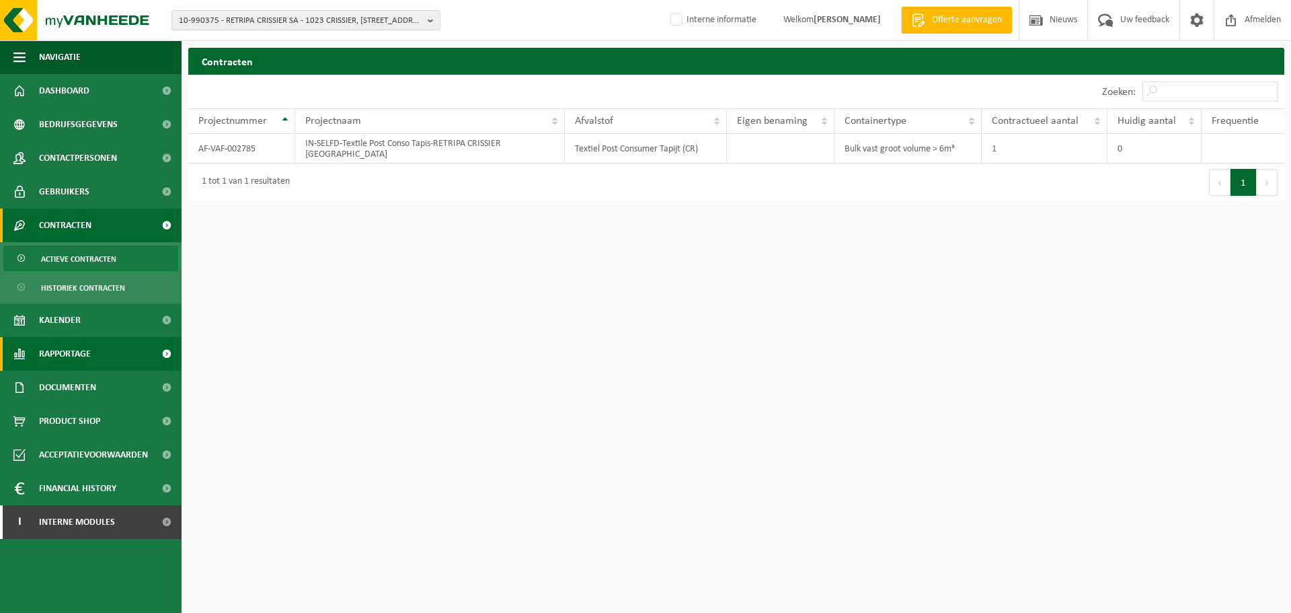
click at [67, 355] on span "Rapportage" at bounding box center [65, 354] width 52 height 34
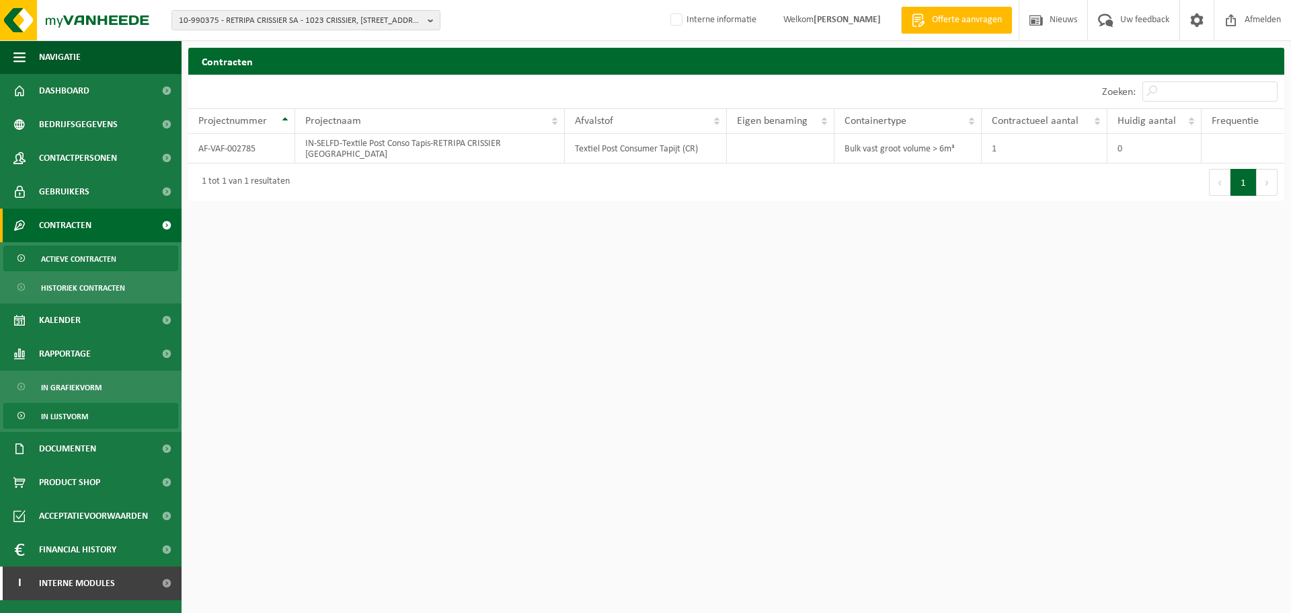
click at [71, 418] on span "In lijstvorm" at bounding box center [64, 417] width 47 height 26
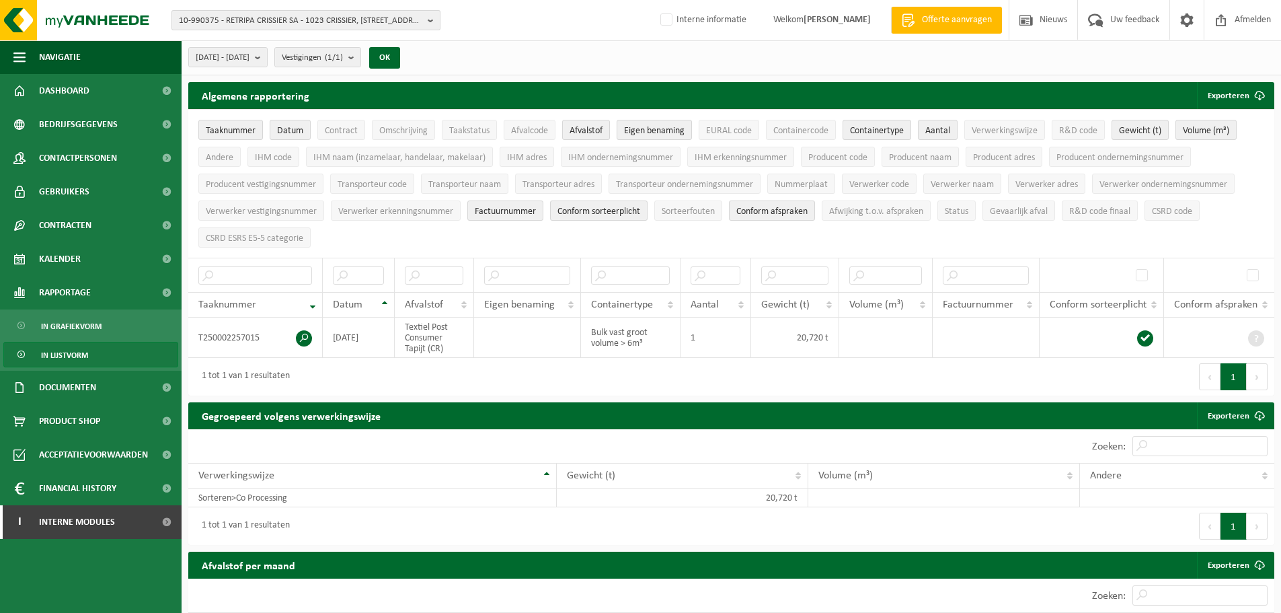
click at [308, 16] on span "10-990375 - RETRIPA CRISSIER SA - 1023 CRISSIER, CHEMIN DE MONGEVON 11" at bounding box center [300, 21] width 243 height 20
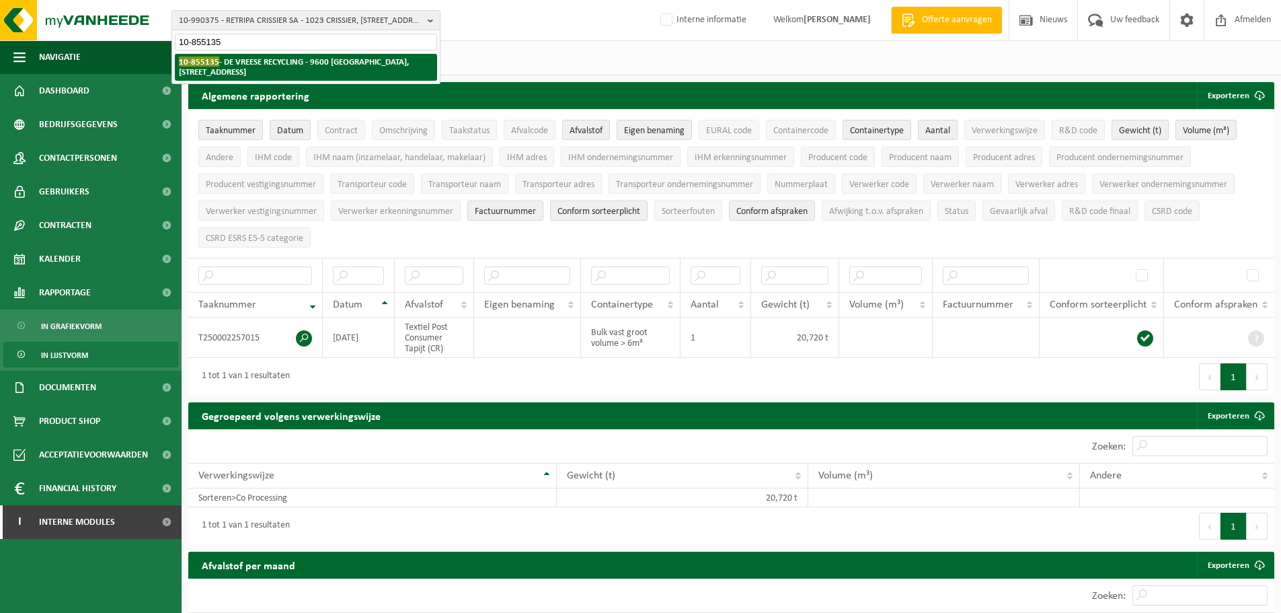
type input "10-855135"
click at [301, 62] on strong "10-855135 - DE VREESE RECYCLING - 9600 RONSE, KLEIN FRANKRIJKSTRAAT 21" at bounding box center [294, 66] width 230 height 20
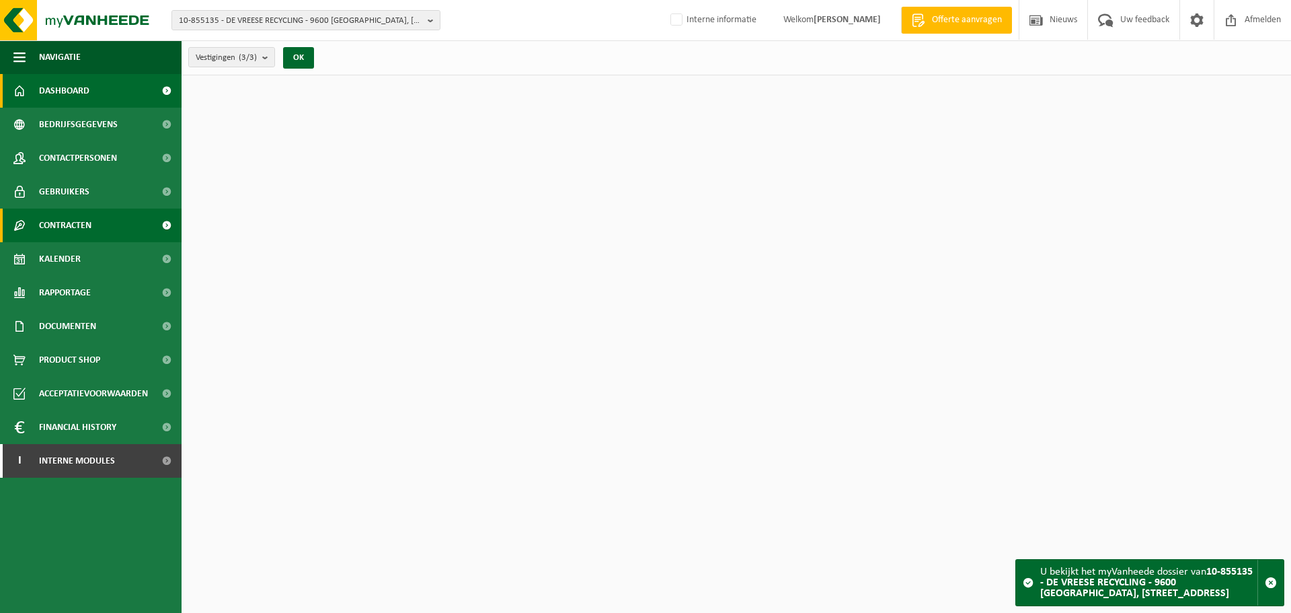
click at [72, 222] on span "Contracten" at bounding box center [65, 225] width 52 height 34
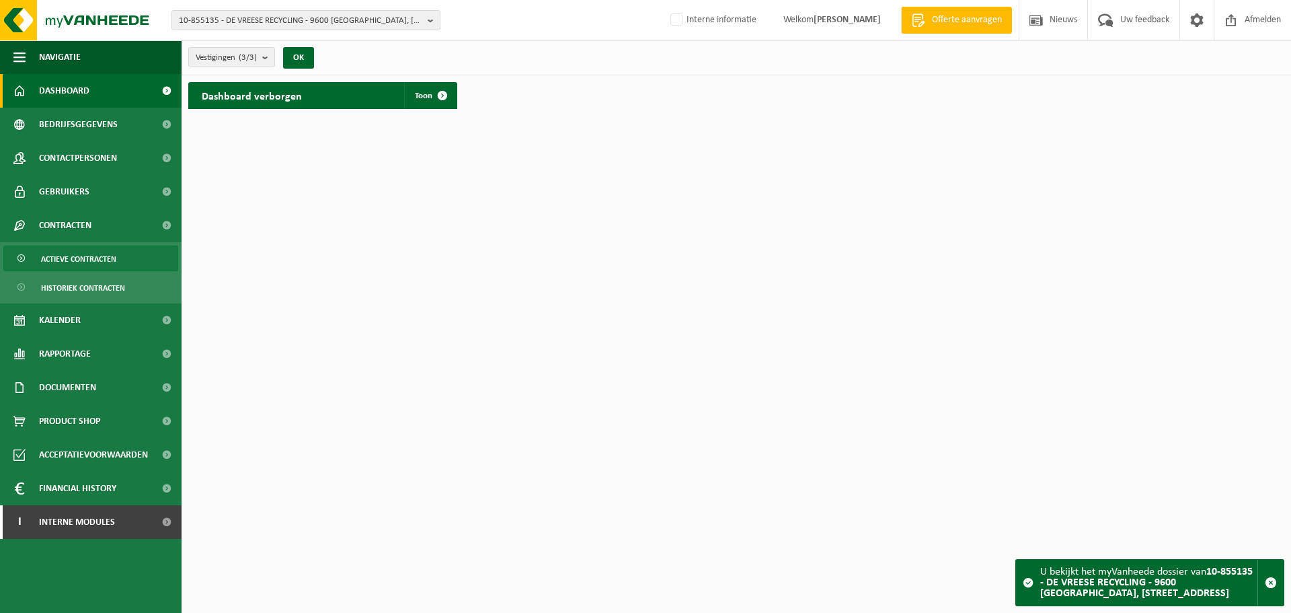
click at [85, 258] on span "Actieve contracten" at bounding box center [78, 259] width 75 height 26
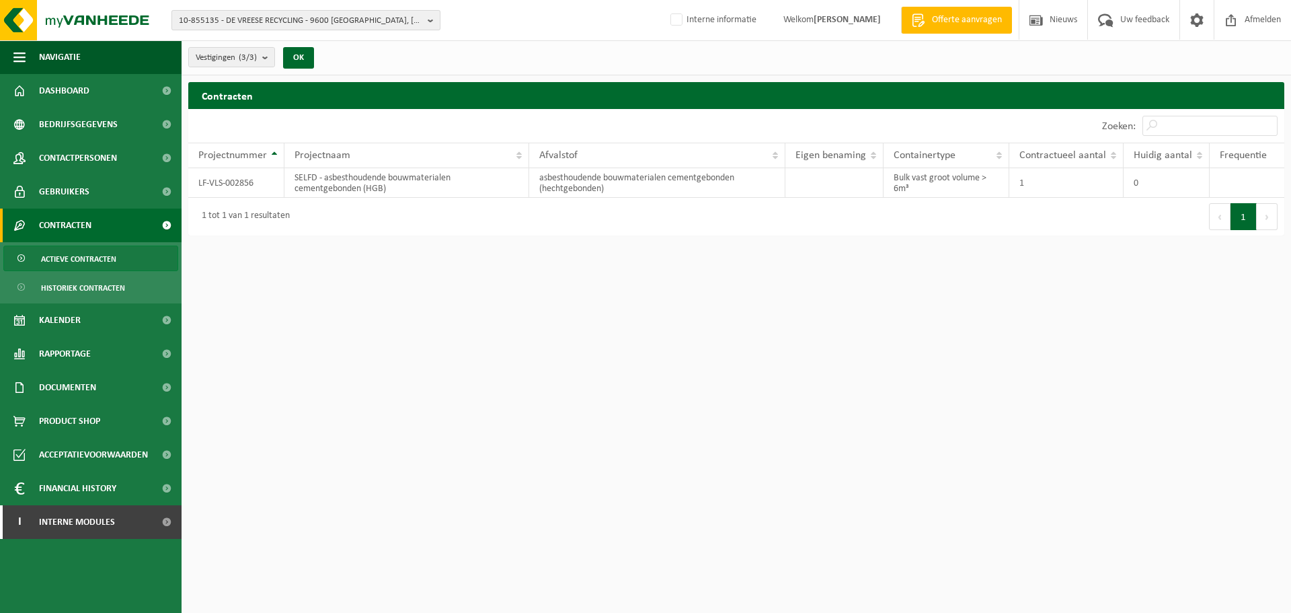
click at [310, 24] on span "10-855135 - DE VREESE RECYCLING - 9600 [GEOGRAPHIC_DATA], [STREET_ADDRESS]" at bounding box center [300, 21] width 243 height 20
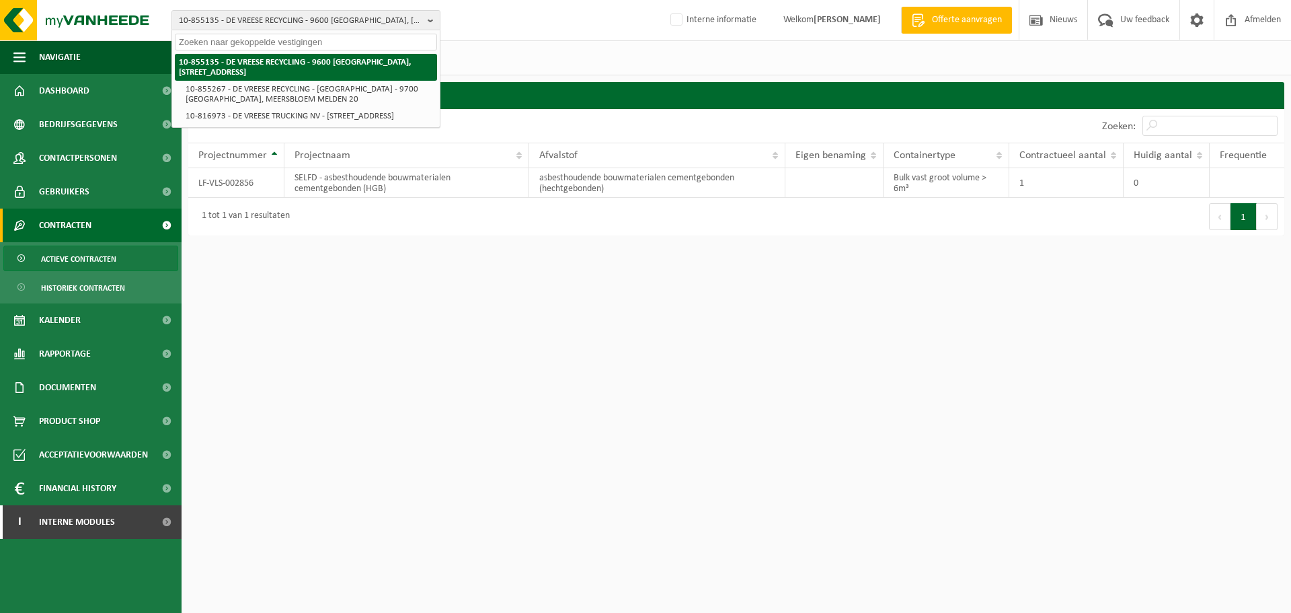
click at [251, 60] on strong "10-855135 - DE VREESE RECYCLING - 9600 [GEOGRAPHIC_DATA], [STREET_ADDRESS]" at bounding box center [295, 67] width 232 height 19
click at [304, 70] on li "10-855135 - DE VREESE RECYCLING - 9600 [GEOGRAPHIC_DATA], [STREET_ADDRESS]" at bounding box center [306, 67] width 262 height 27
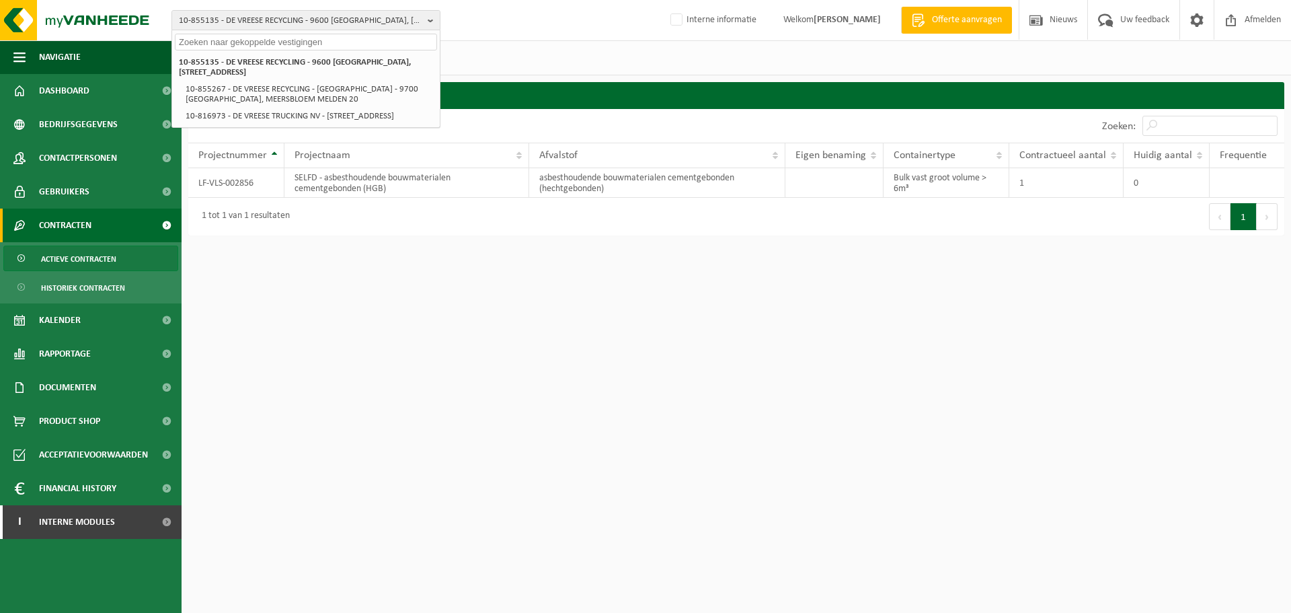
click at [514, 69] on div "Vestigingen (3/3) Alles selecteren Alles deselecteren Actieve selecteren DE VRE…" at bounding box center [737, 57] width 1110 height 35
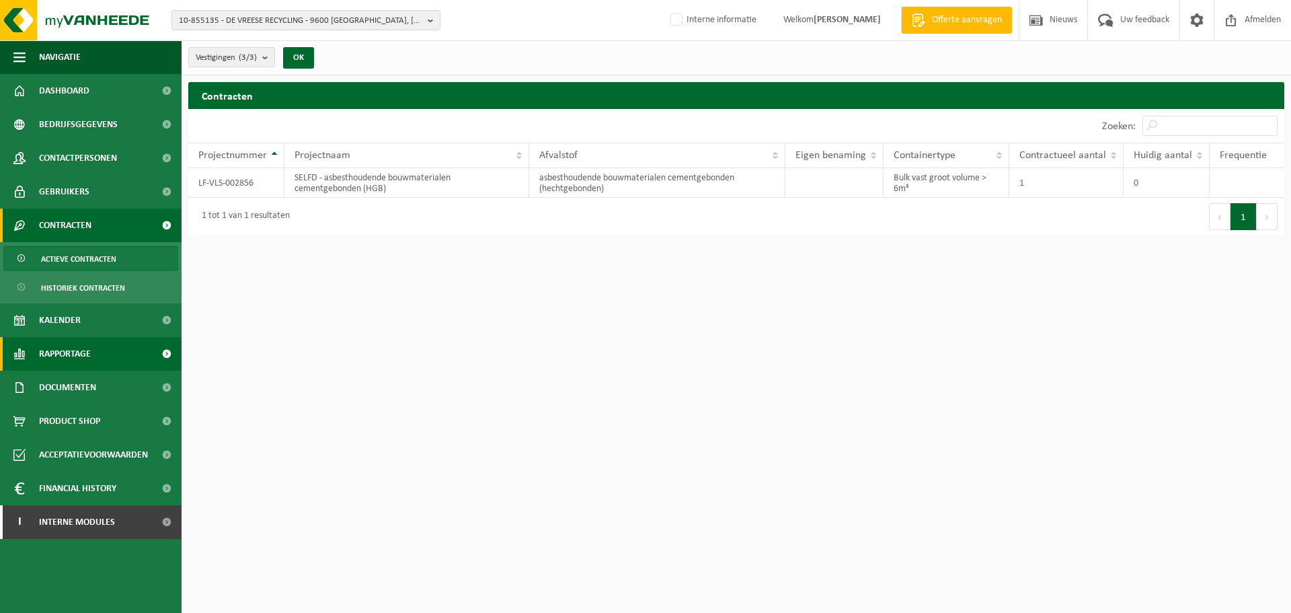
click at [66, 352] on span "Rapportage" at bounding box center [65, 354] width 52 height 34
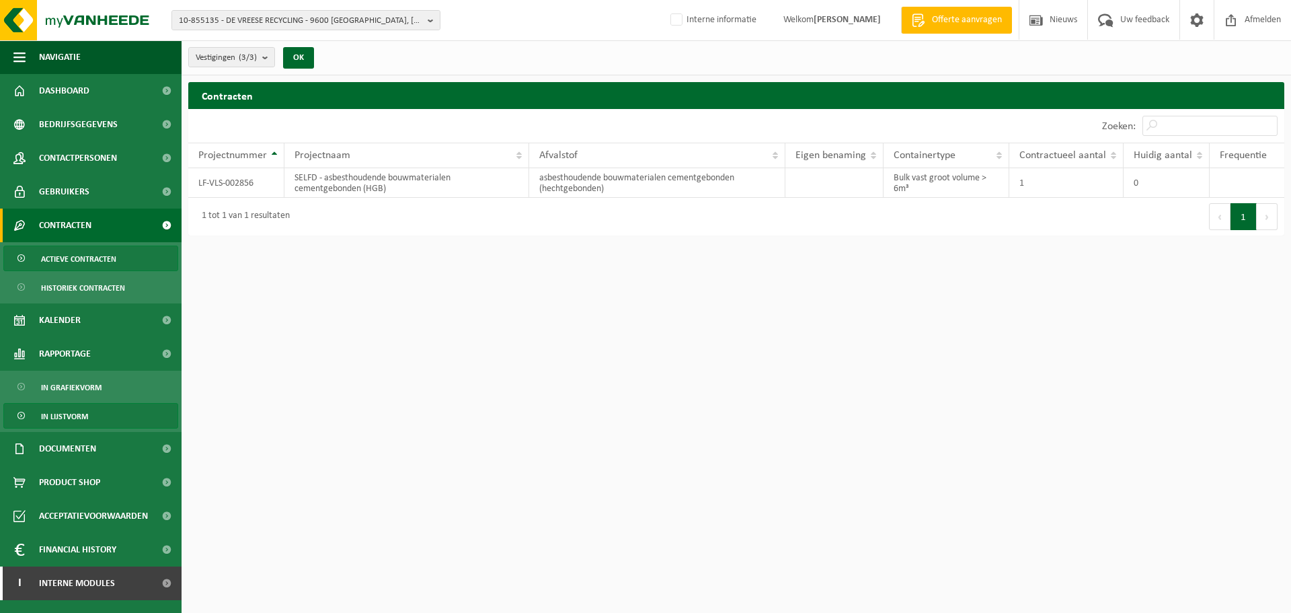
click at [63, 416] on span "In lijstvorm" at bounding box center [64, 417] width 47 height 26
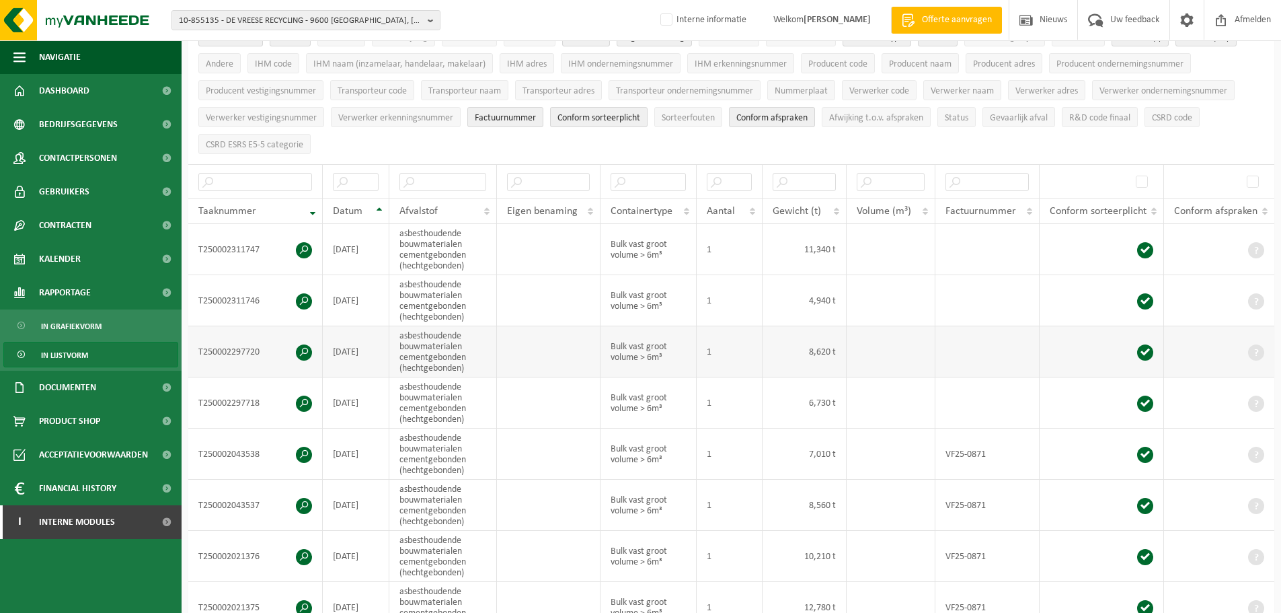
scroll to position [123, 0]
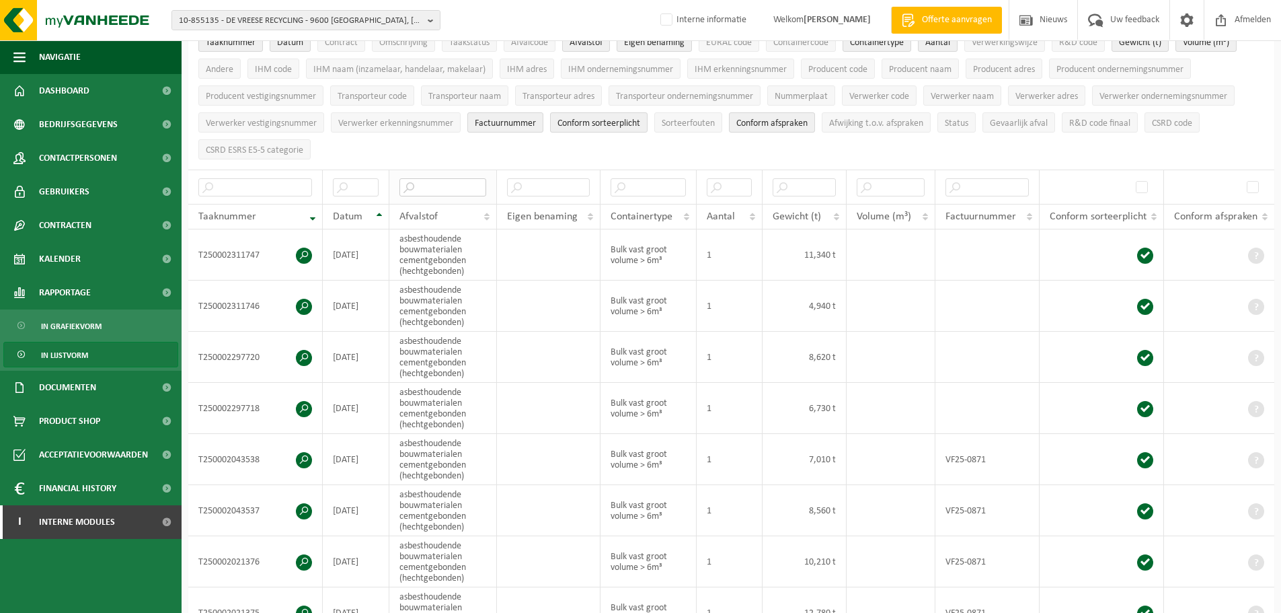
click at [442, 182] on input "text" at bounding box center [442, 187] width 87 height 18
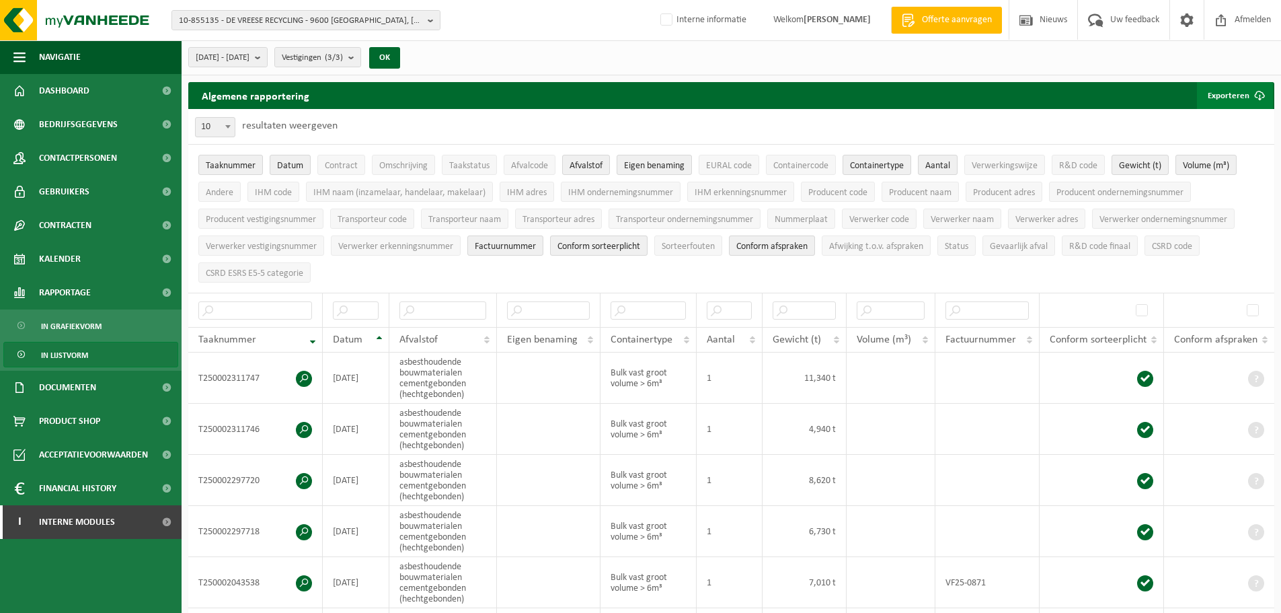
click at [1235, 101] on button "Exporteren" at bounding box center [1235, 95] width 76 height 27
click at [1211, 143] on link "Alle beschikbare kolommen" at bounding box center [1212, 149] width 122 height 27
click at [794, 274] on ul "Taaknummer Datum Contract Omschrijving Taakstatus Afvalcode Afvalstof Eigen ben…" at bounding box center [731, 219] width 1086 height 148
click at [519, 67] on div "[DATE] - [DATE] Huidige maand Vorige maand Laatste 6 maanden Huidig jaar Vorig …" at bounding box center [732, 57] width 1100 height 35
click at [815, 115] on div "10 25 50 100 10 resultaten weergeven" at bounding box center [731, 126] width 1086 height 35
